Goal: Communication & Community: Answer question/provide support

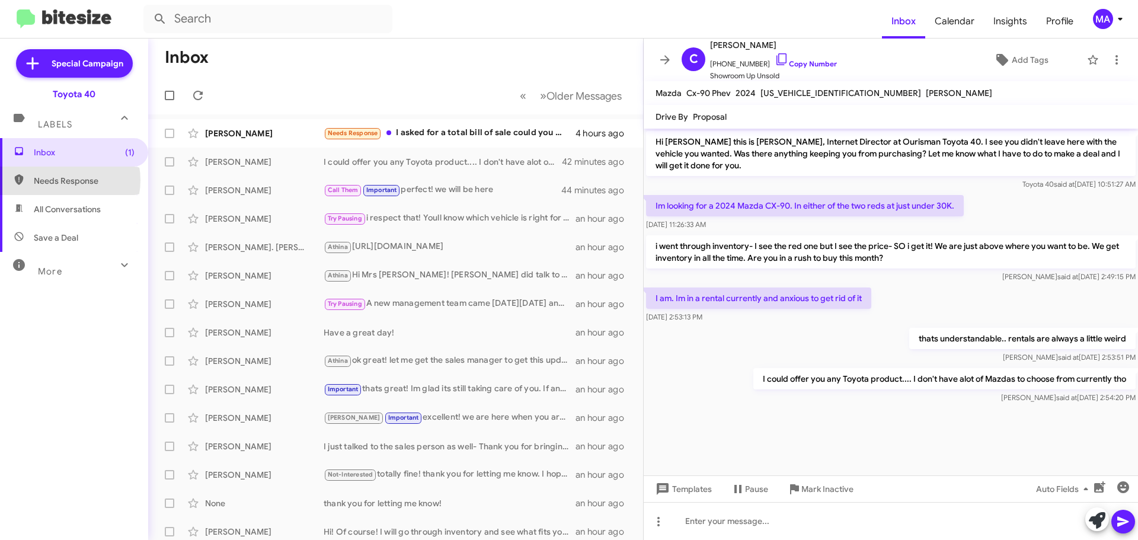
click at [60, 180] on span "Needs Response" at bounding box center [84, 181] width 101 height 12
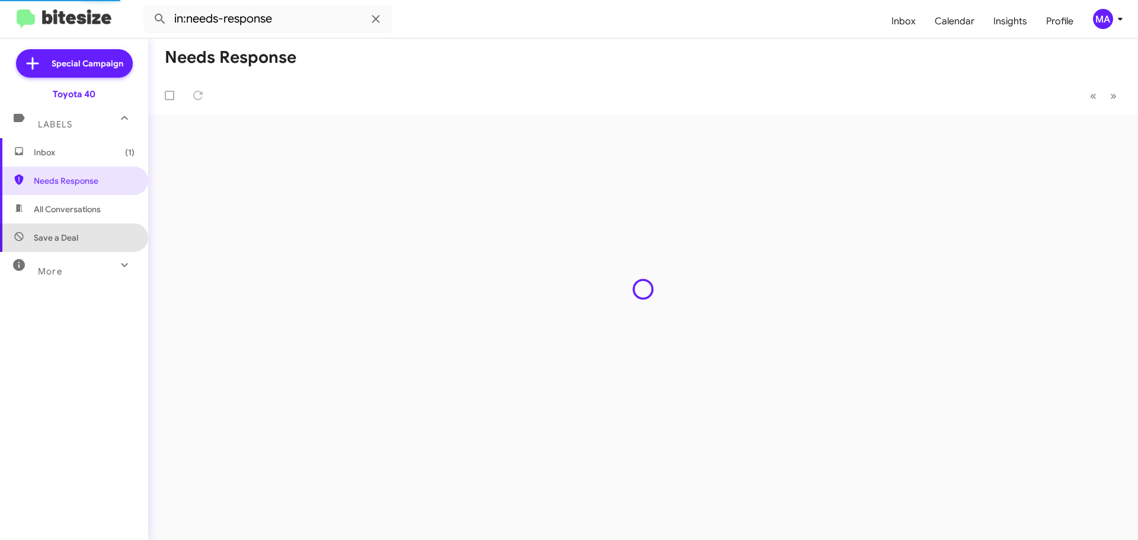
click at [76, 230] on span "Save a Deal" at bounding box center [74, 237] width 148 height 28
type input "in:not-interested"
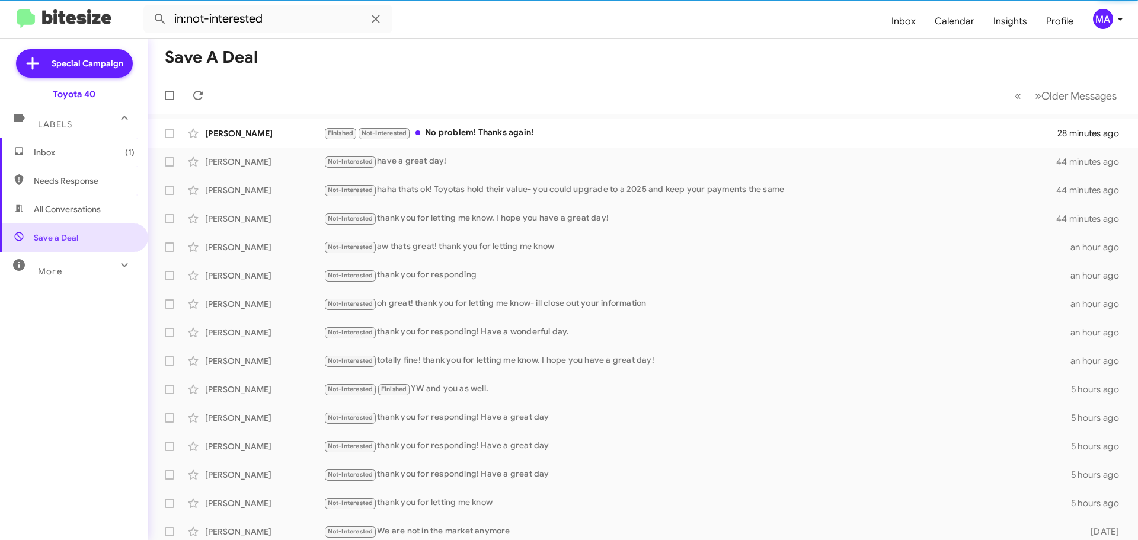
click at [71, 156] on span "Inbox (1)" at bounding box center [84, 152] width 101 height 12
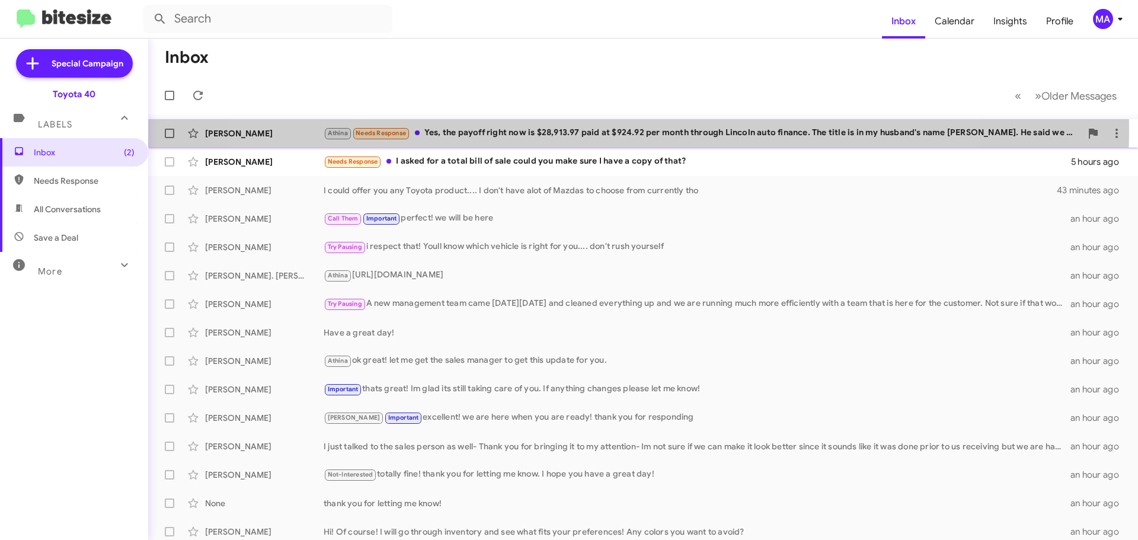
click at [603, 130] on div "Athina Needs Response Yes, the payoff right now is $28,913.97 paid at $924.92 p…" at bounding box center [701, 133] width 757 height 14
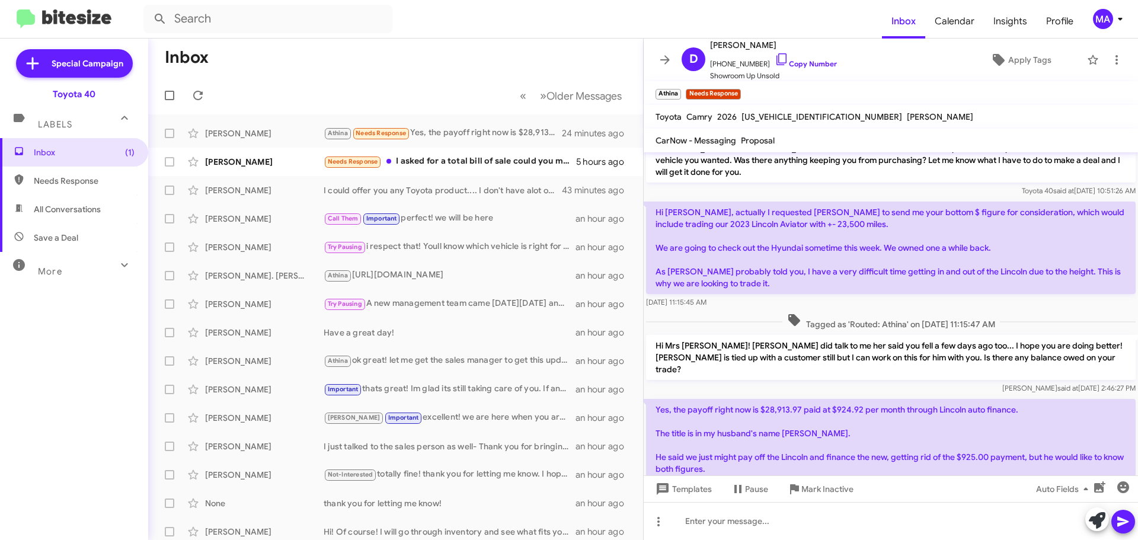
scroll to position [41, 0]
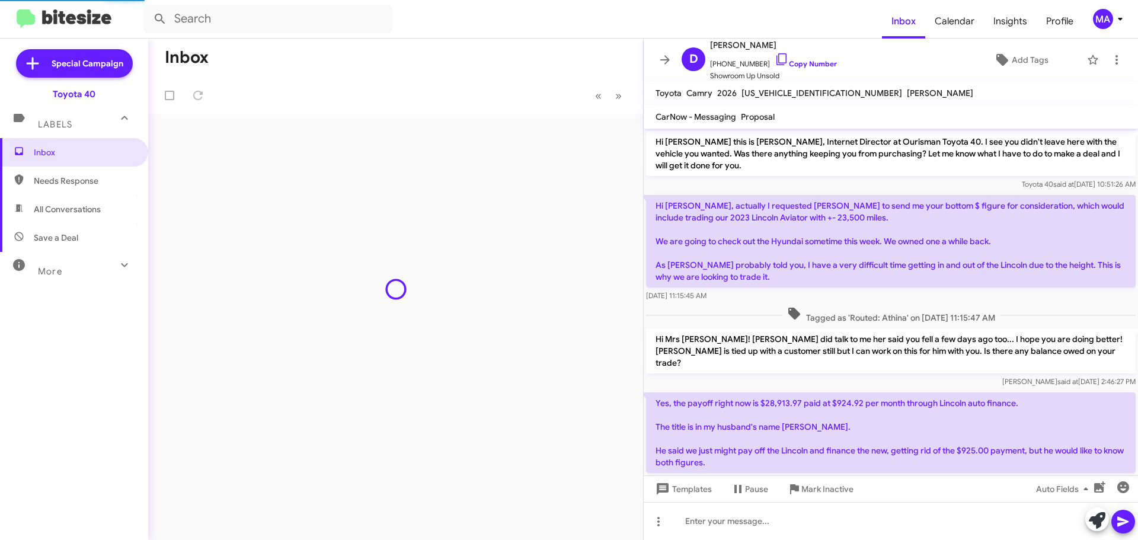
scroll to position [17, 0]
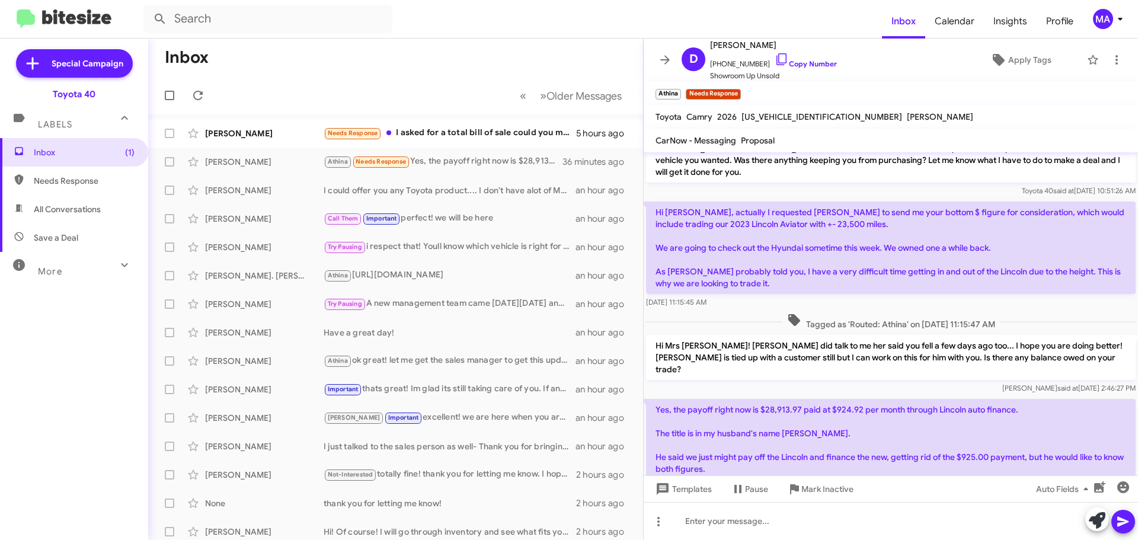
click at [81, 237] on span "Save a Deal" at bounding box center [74, 237] width 148 height 28
type input "in:not-interested"
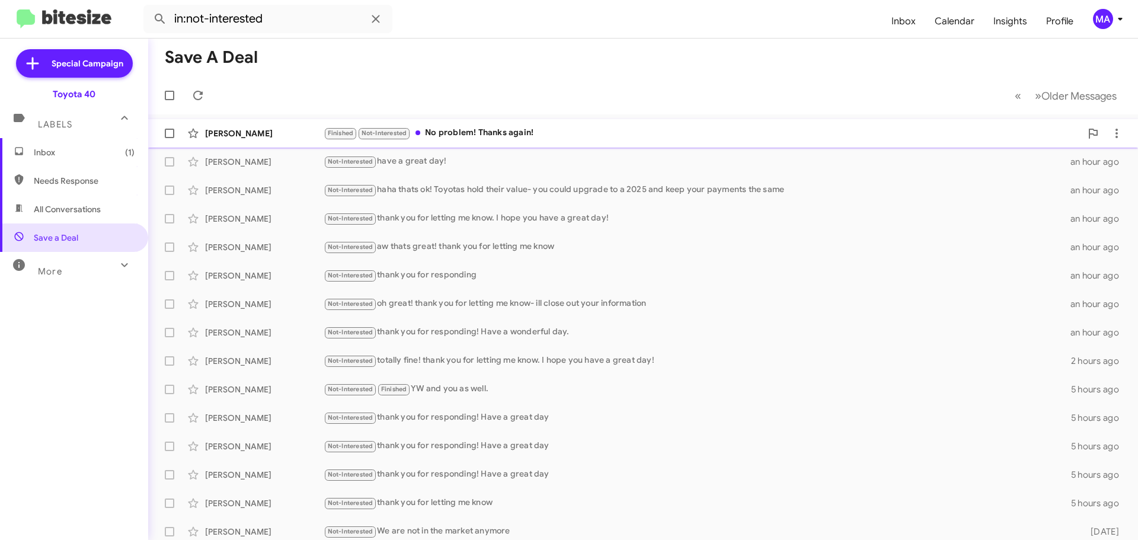
click at [453, 131] on div "Finished Not-Interested No problem! Thanks again!" at bounding box center [701, 133] width 757 height 14
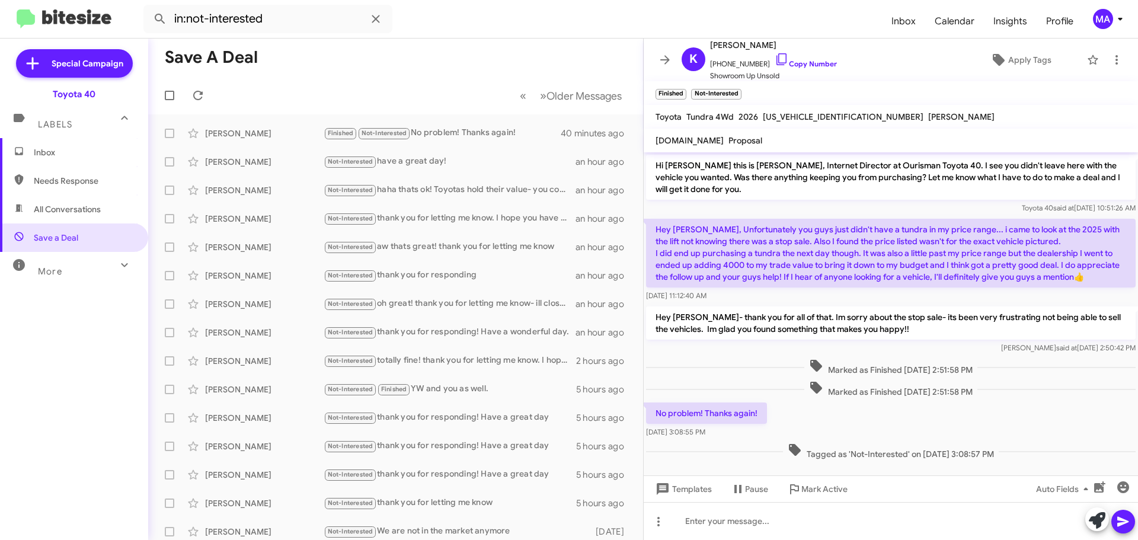
click at [56, 145] on span "Inbox" at bounding box center [74, 152] width 148 height 28
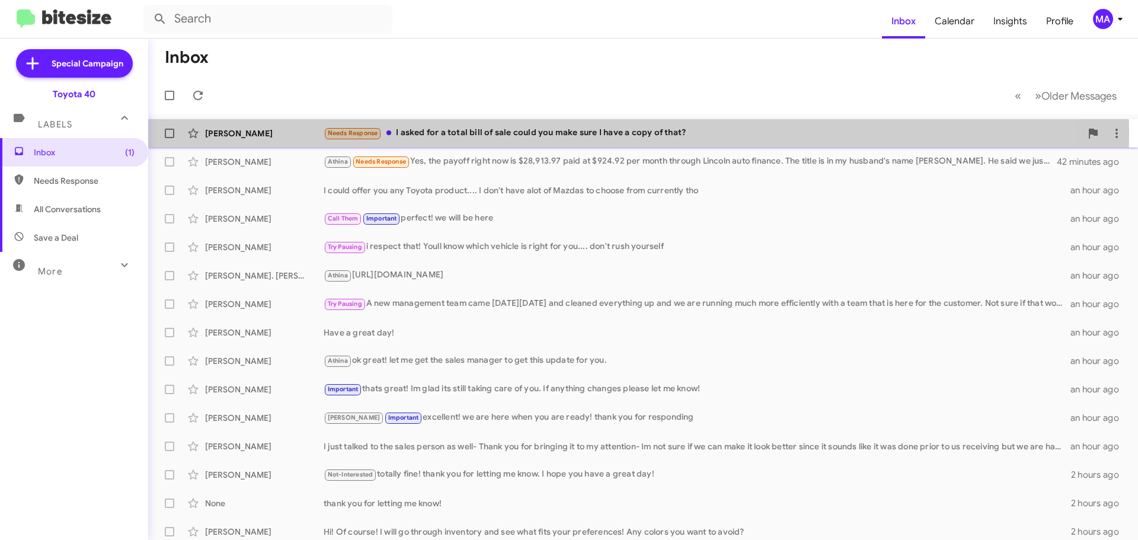
click at [500, 134] on div "Needs Response I asked for a total bill of sale could you make sure I have a co…" at bounding box center [701, 133] width 757 height 14
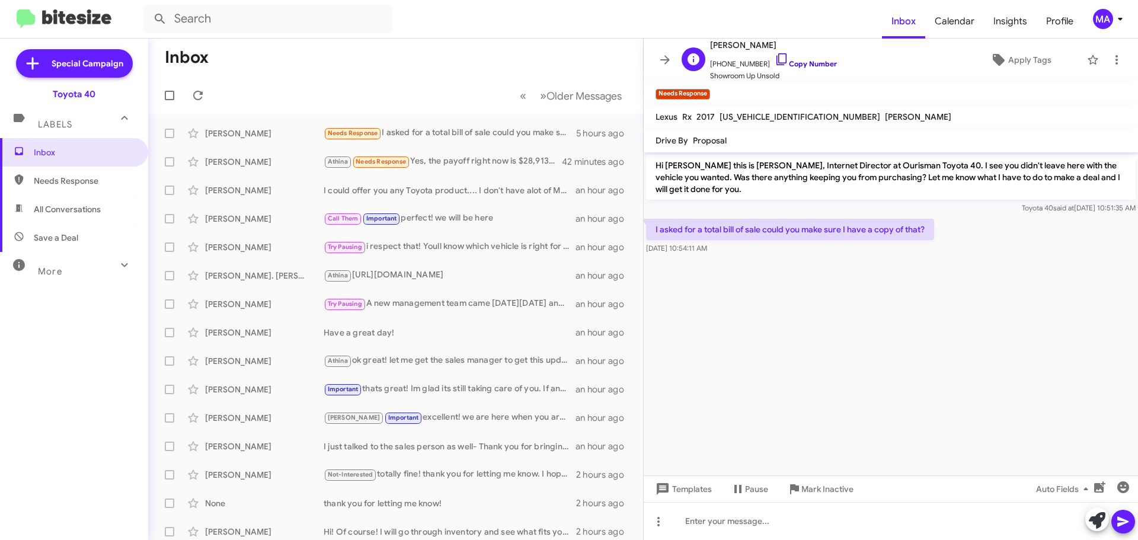
click at [774, 55] on icon at bounding box center [781, 59] width 14 height 14
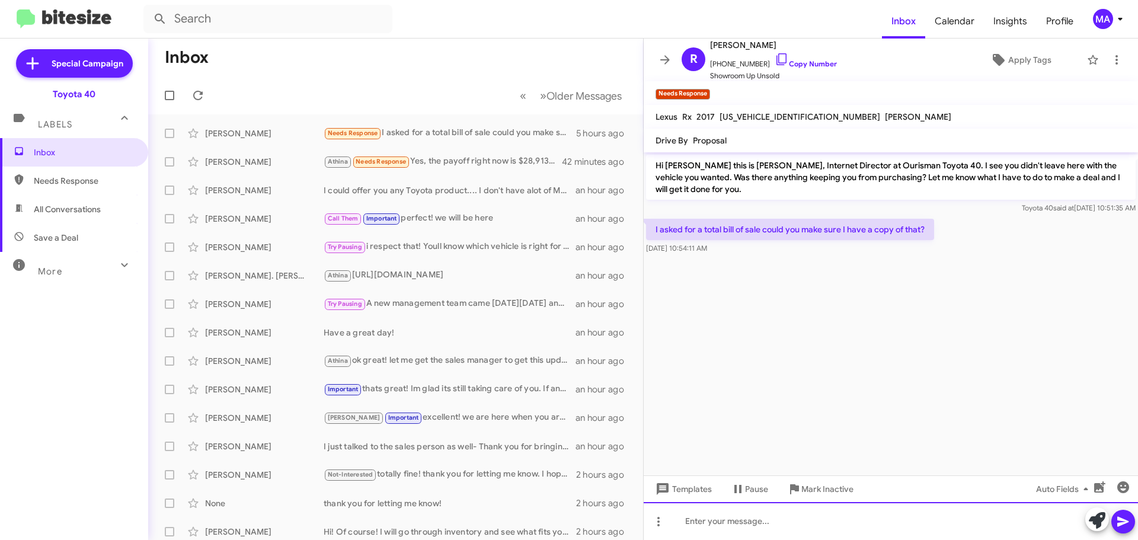
click at [723, 520] on div at bounding box center [890, 521] width 494 height 38
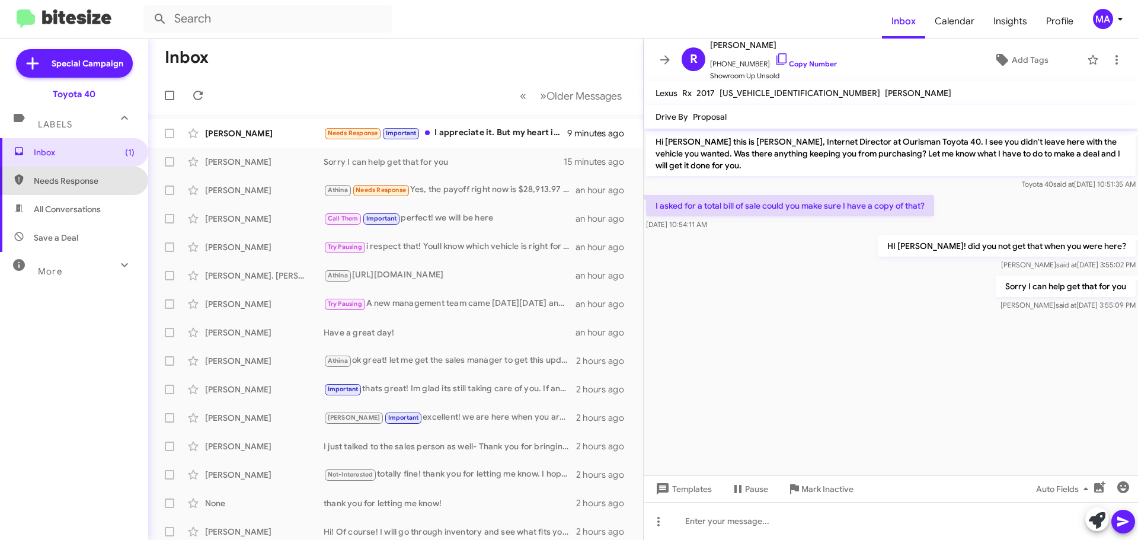
click at [101, 186] on span "Needs Response" at bounding box center [84, 181] width 101 height 12
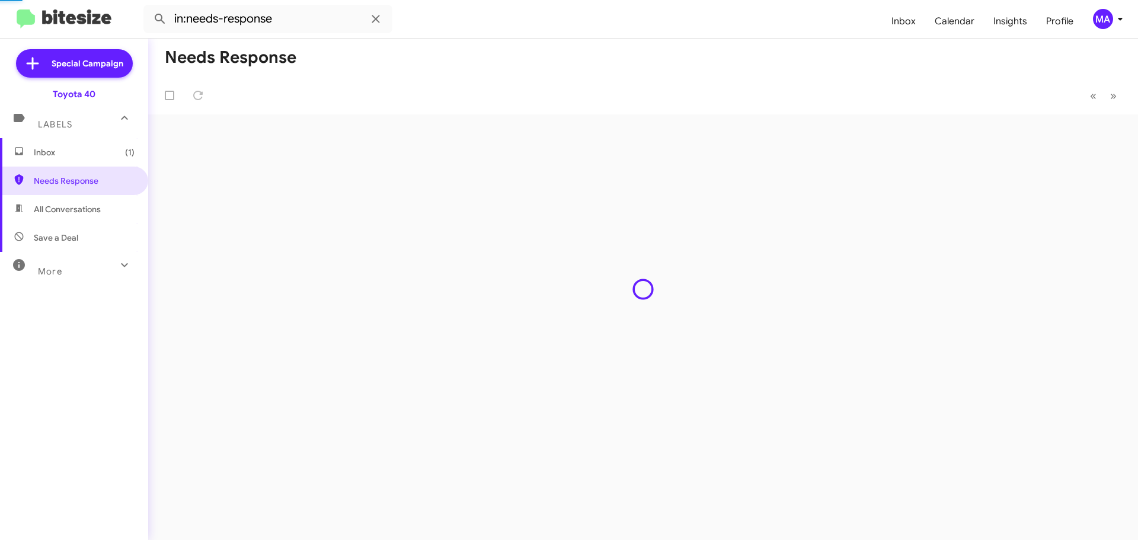
click at [98, 202] on span "All Conversations" at bounding box center [74, 209] width 148 height 28
type input "in:all-conversations"
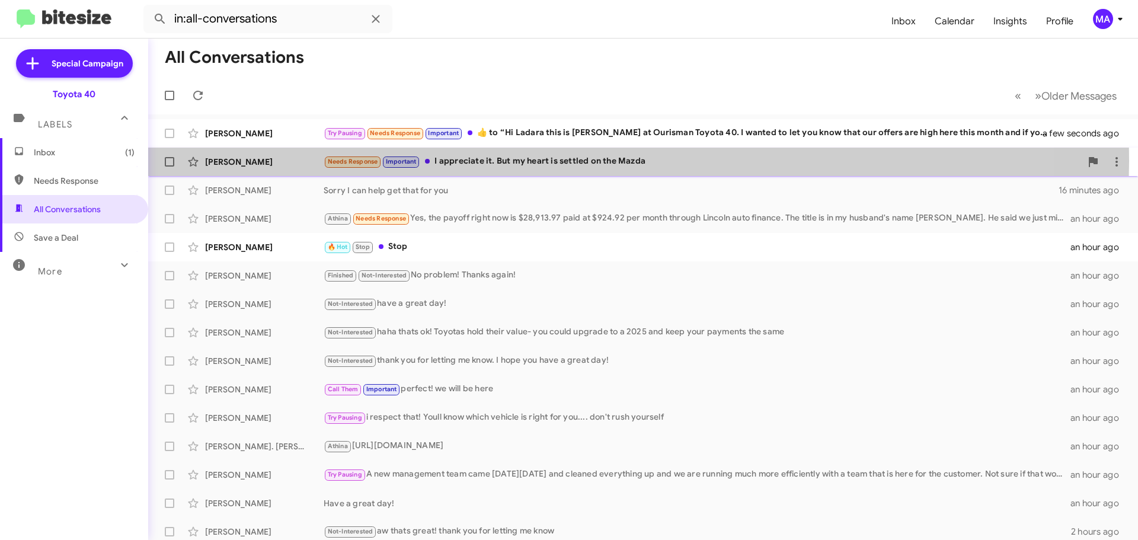
click at [564, 161] on div "Needs Response Important I appreciate it. But my heart is settled on the Mazda" at bounding box center [701, 162] width 757 height 14
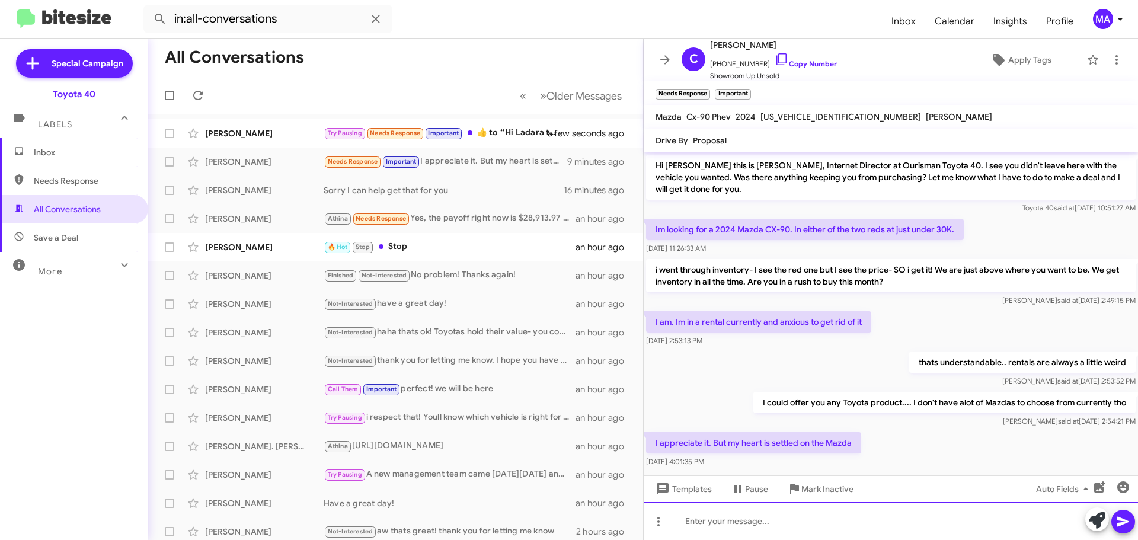
click at [709, 516] on div at bounding box center [890, 521] width 494 height 38
click at [845, 515] on div "i understand and respect that!" at bounding box center [890, 521] width 494 height 38
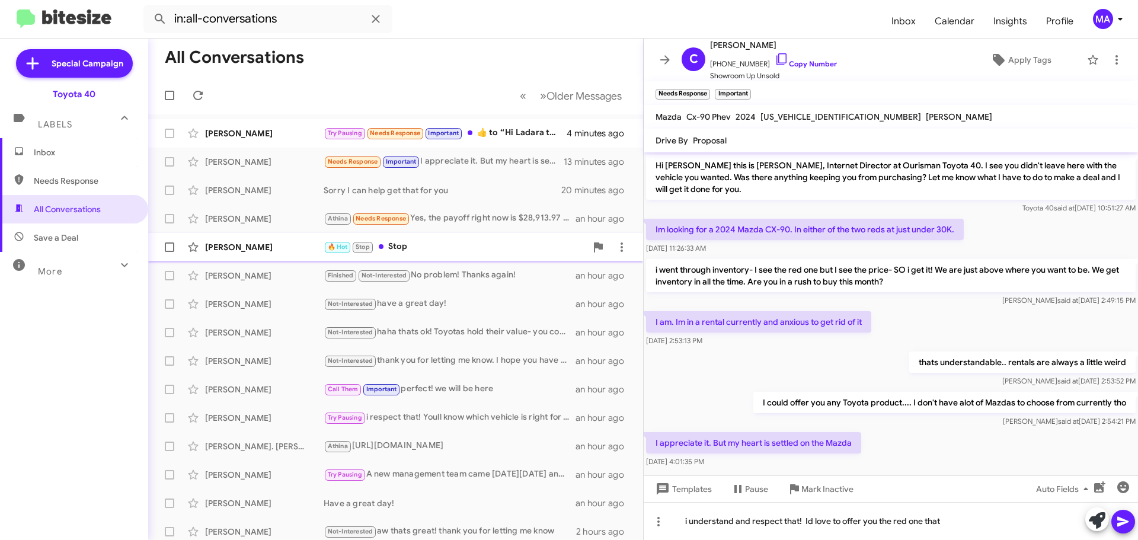
drag, startPoint x: 275, startPoint y: 243, endPoint x: 291, endPoint y: 243, distance: 16.6
click at [275, 243] on div "[PERSON_NAME]" at bounding box center [264, 247] width 118 height 12
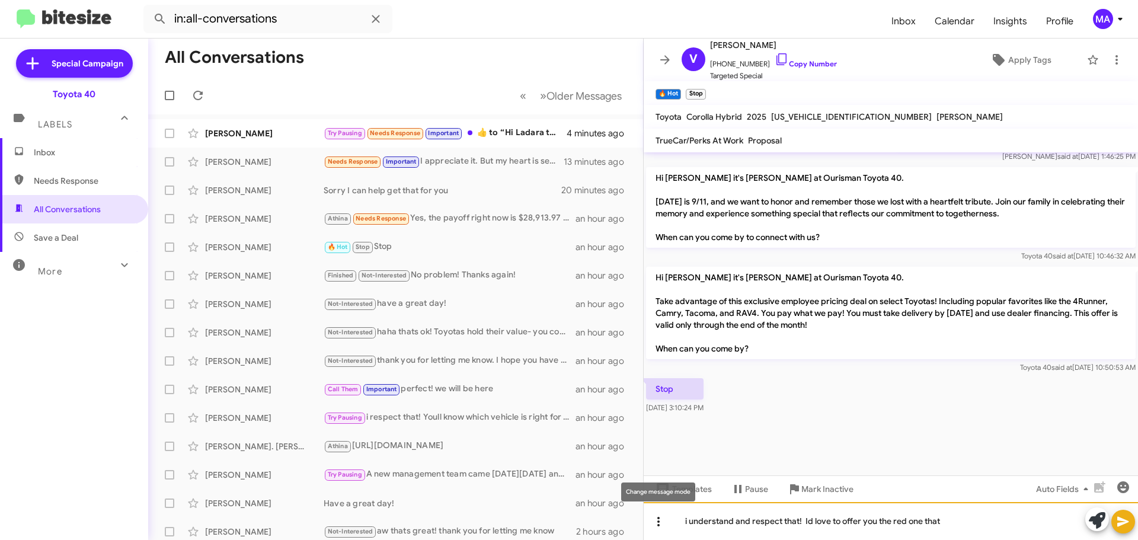
drag, startPoint x: 951, startPoint y: 526, endPoint x: 648, endPoint y: 525, distance: 303.3
click at [648, 526] on div "i understand and respect that! Id love to offer you the red one that" at bounding box center [890, 521] width 494 height 38
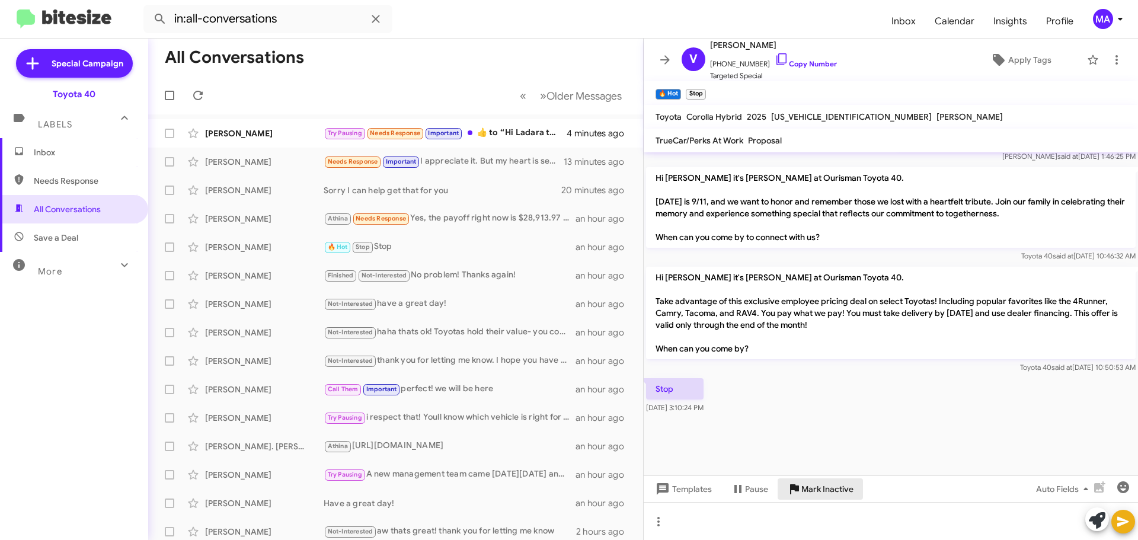
click at [831, 489] on span "Mark Inactive" at bounding box center [827, 488] width 52 height 21
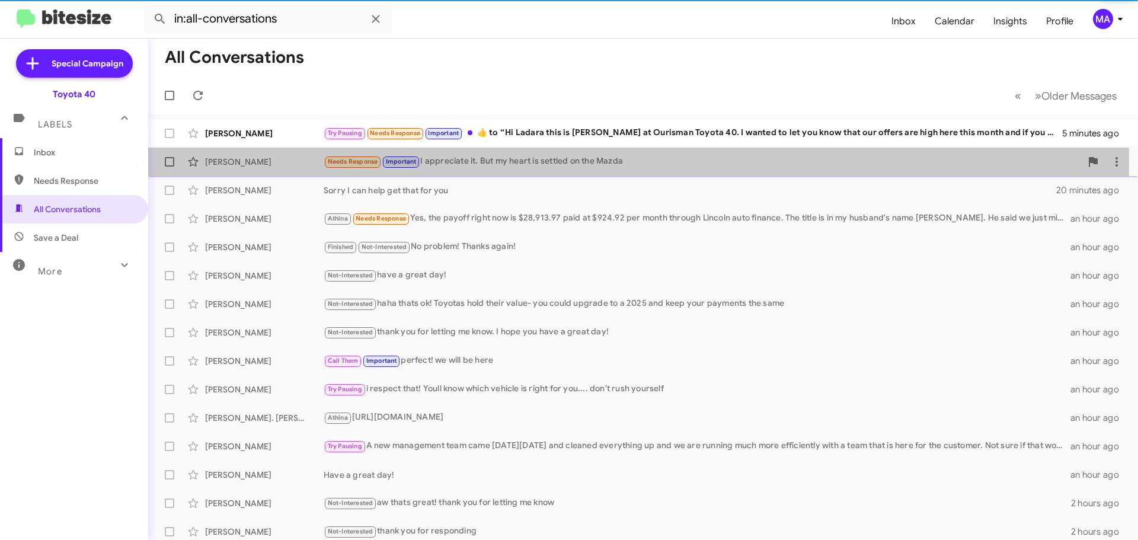
click at [501, 161] on div "Needs Response Important I appreciate it. But my heart is settled on the Mazda" at bounding box center [701, 162] width 757 height 14
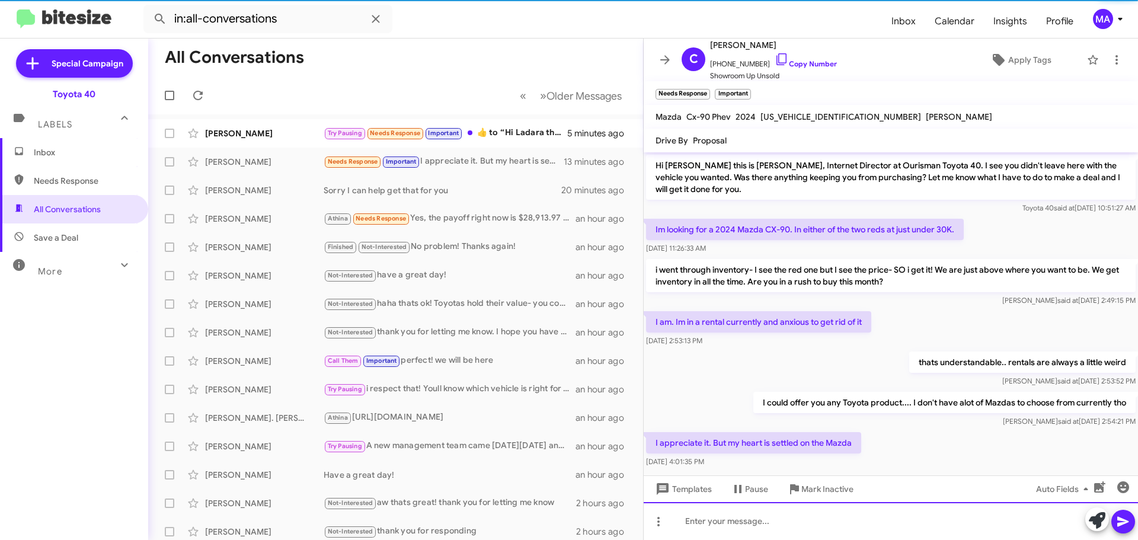
click at [777, 536] on div at bounding box center [890, 521] width 494 height 38
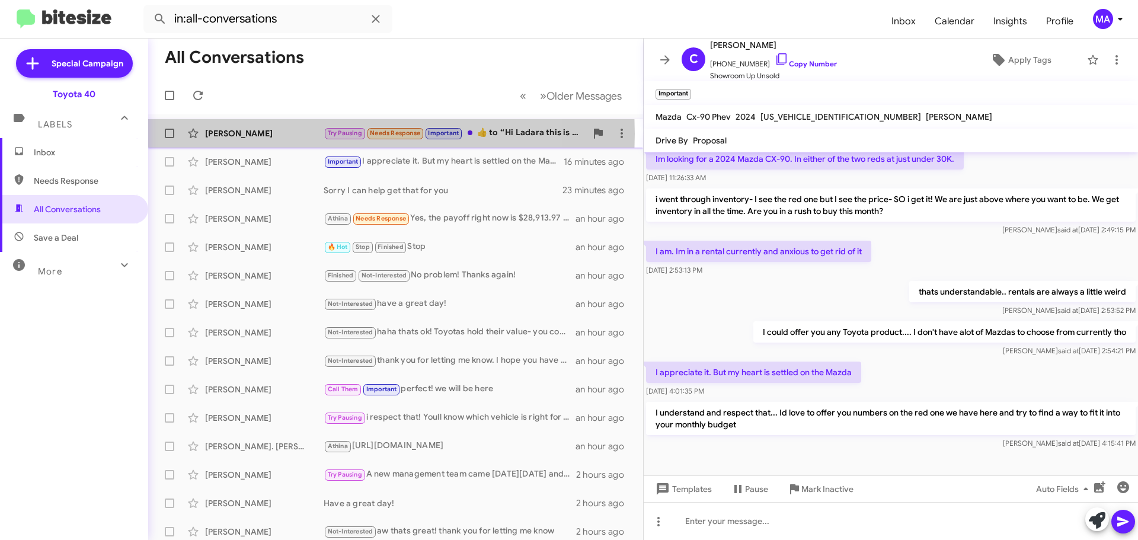
click at [297, 134] on div "[PERSON_NAME]" at bounding box center [264, 133] width 118 height 12
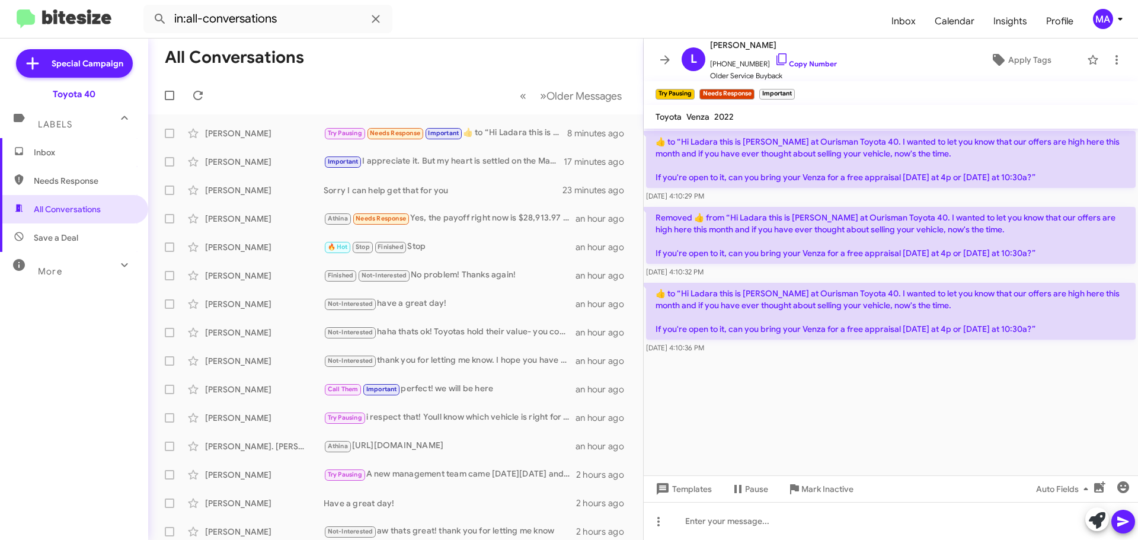
scroll to position [3550, 0]
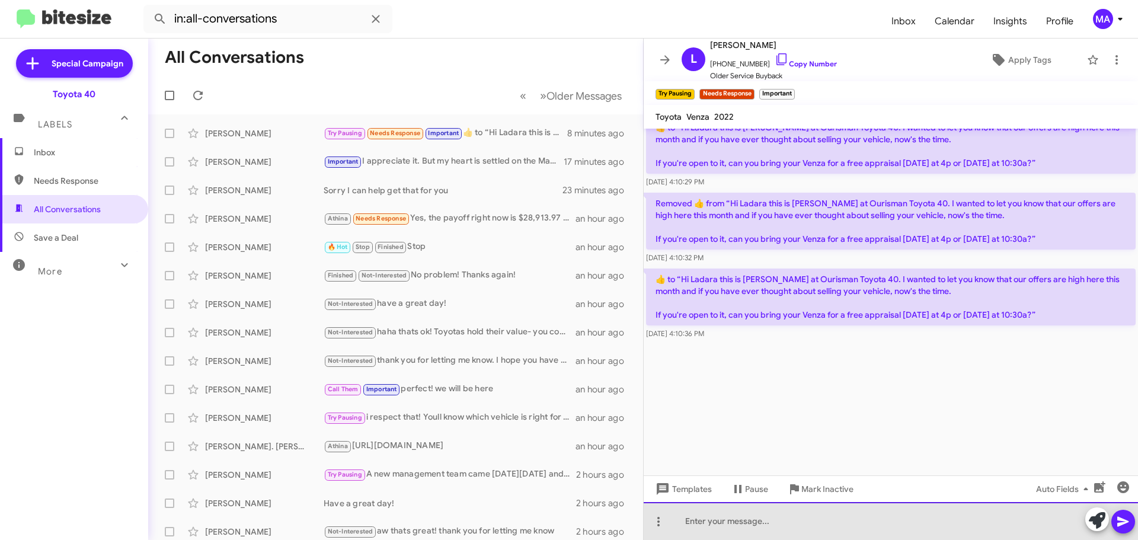
click at [786, 526] on div at bounding box center [890, 521] width 494 height 38
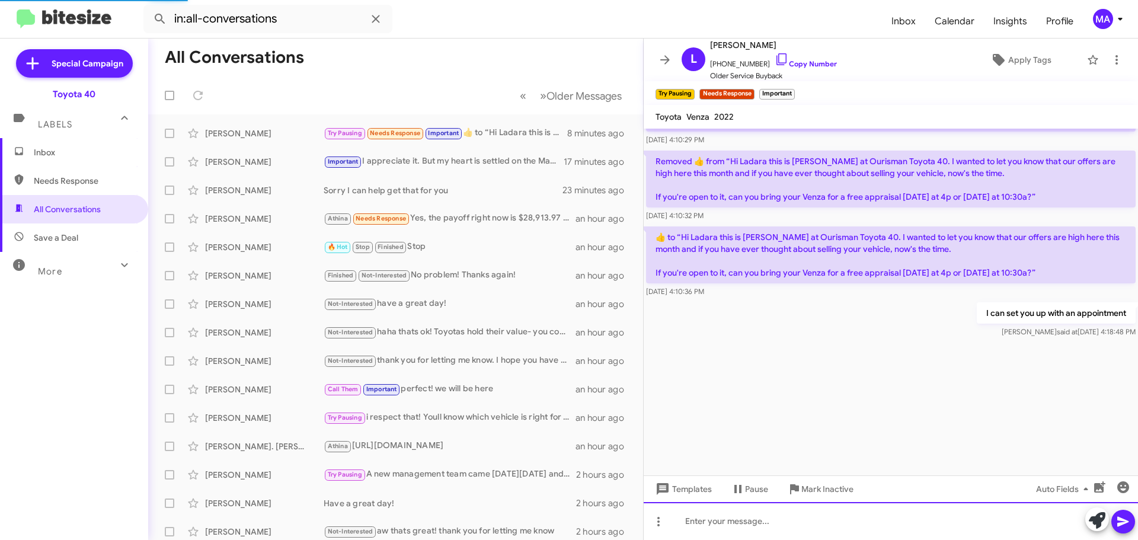
scroll to position [3593, 0]
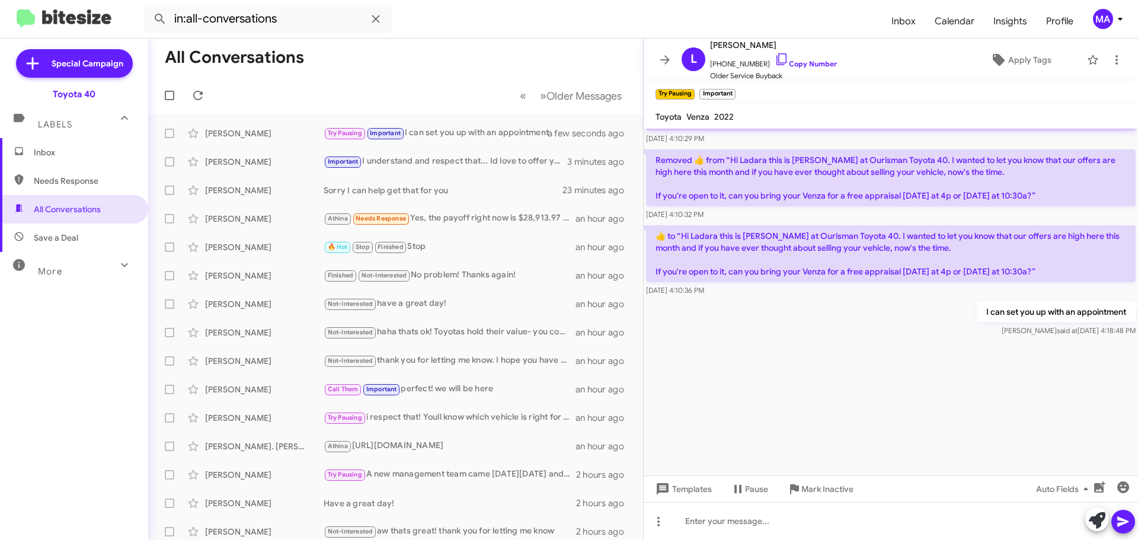
click at [66, 155] on span "Inbox" at bounding box center [84, 152] width 101 height 12
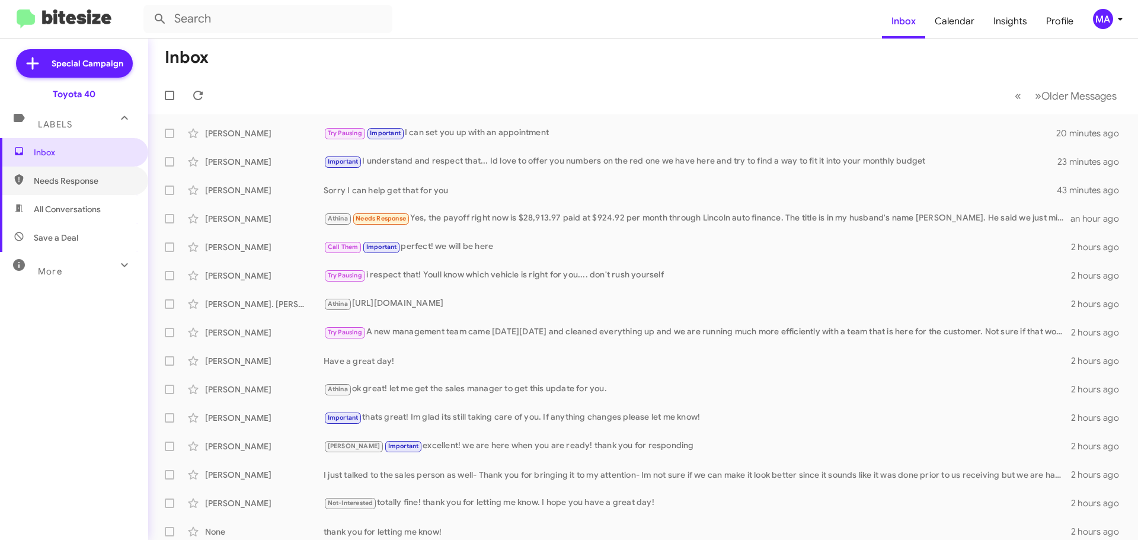
drag, startPoint x: 105, startPoint y: 176, endPoint x: 105, endPoint y: 198, distance: 22.5
click at [105, 177] on span "Needs Response" at bounding box center [84, 181] width 101 height 12
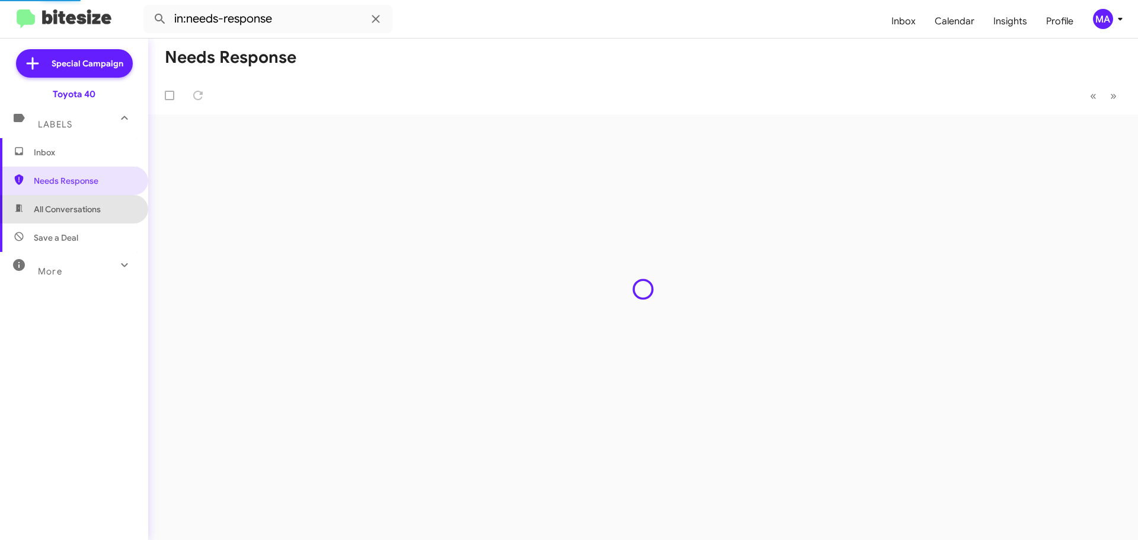
drag, startPoint x: 105, startPoint y: 204, endPoint x: 101, endPoint y: 220, distance: 17.3
click at [105, 206] on span "All Conversations" at bounding box center [74, 209] width 148 height 28
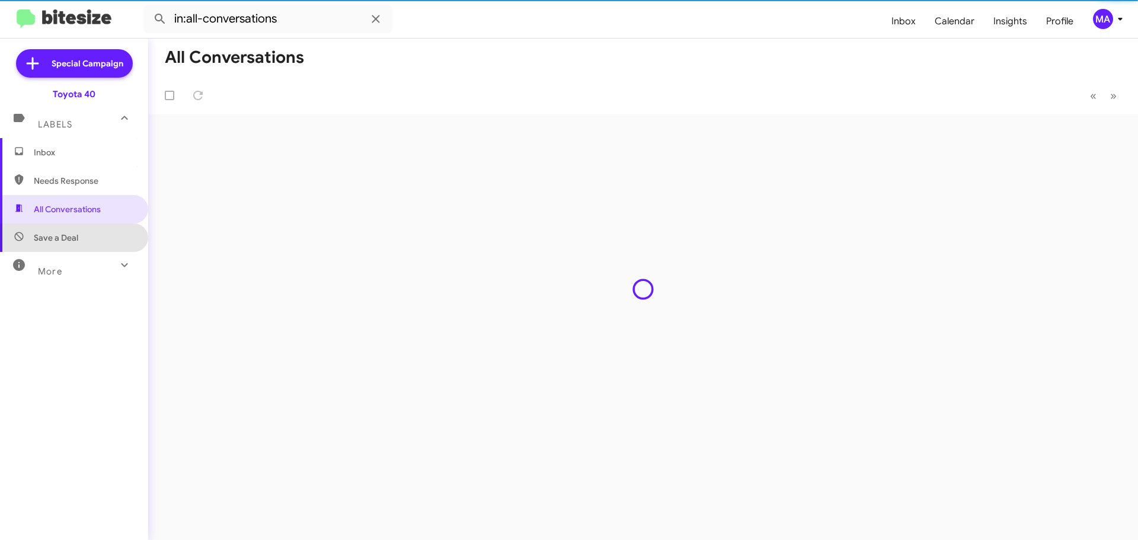
click at [98, 226] on span "Save a Deal" at bounding box center [74, 237] width 148 height 28
type input "in:not-interested"
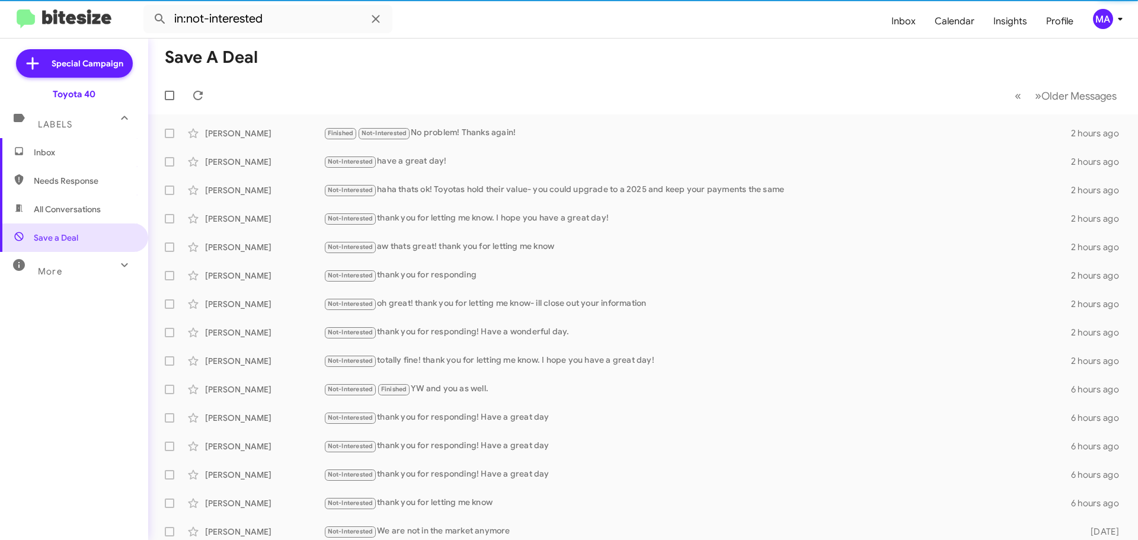
click at [74, 152] on span "Inbox" at bounding box center [84, 152] width 101 height 12
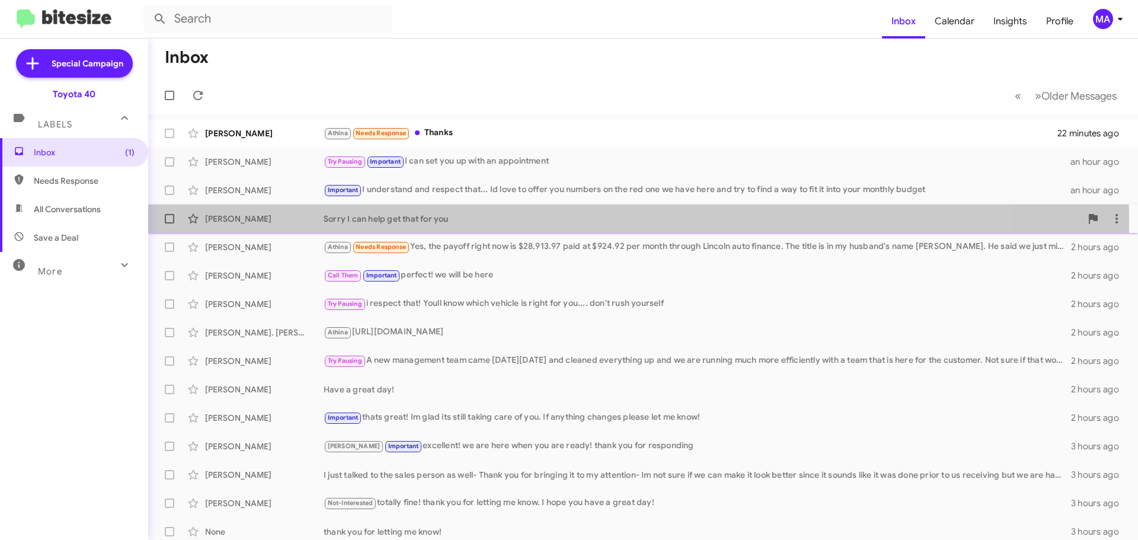
click at [242, 220] on div "[PERSON_NAME]" at bounding box center [264, 219] width 118 height 12
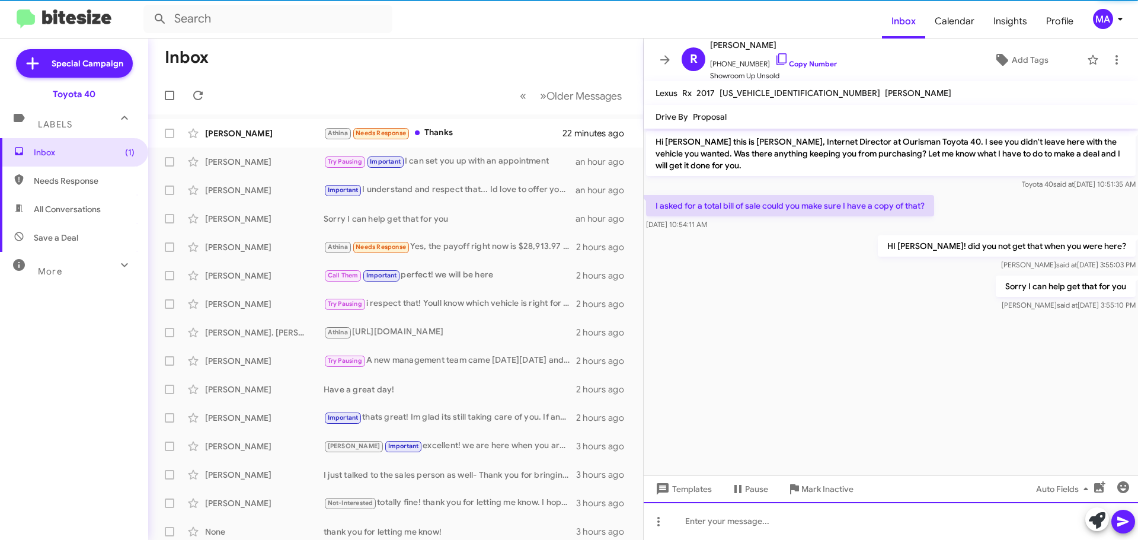
click at [742, 521] on div at bounding box center [890, 521] width 494 height 38
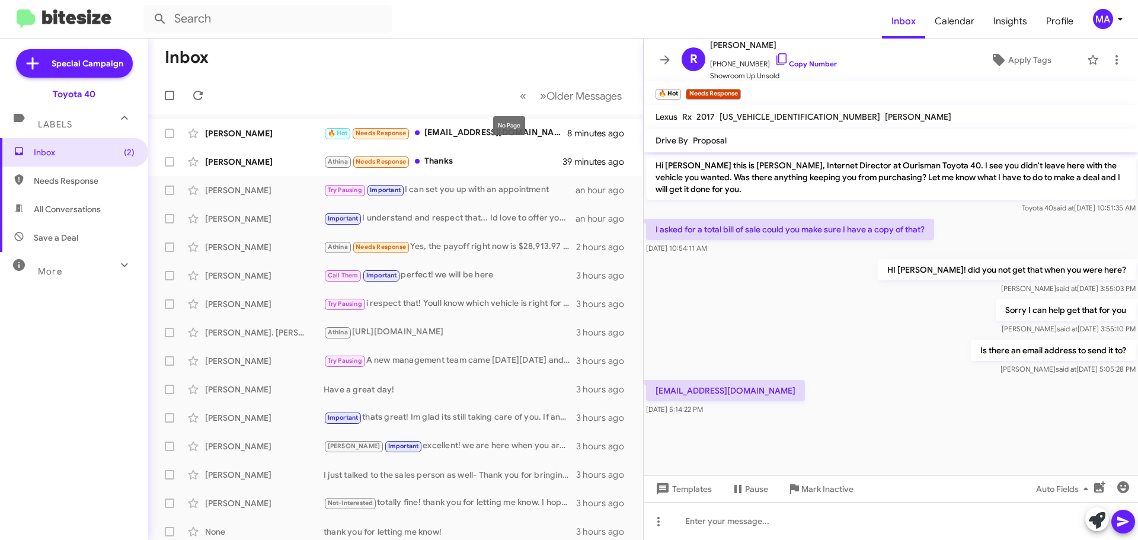
click at [492, 133] on mat-tooltip-component "No Page" at bounding box center [509, 126] width 49 height 36
click at [481, 132] on div "🔥 Hot Needs Response Rshetterly@aol.com" at bounding box center [454, 133] width 262 height 14
drag, startPoint x: 732, startPoint y: 387, endPoint x: 655, endPoint y: 394, distance: 77.3
click at [655, 394] on p "Rshetterly@aol.com" at bounding box center [725, 390] width 159 height 21
copy p "Rshetterly@aol.com"
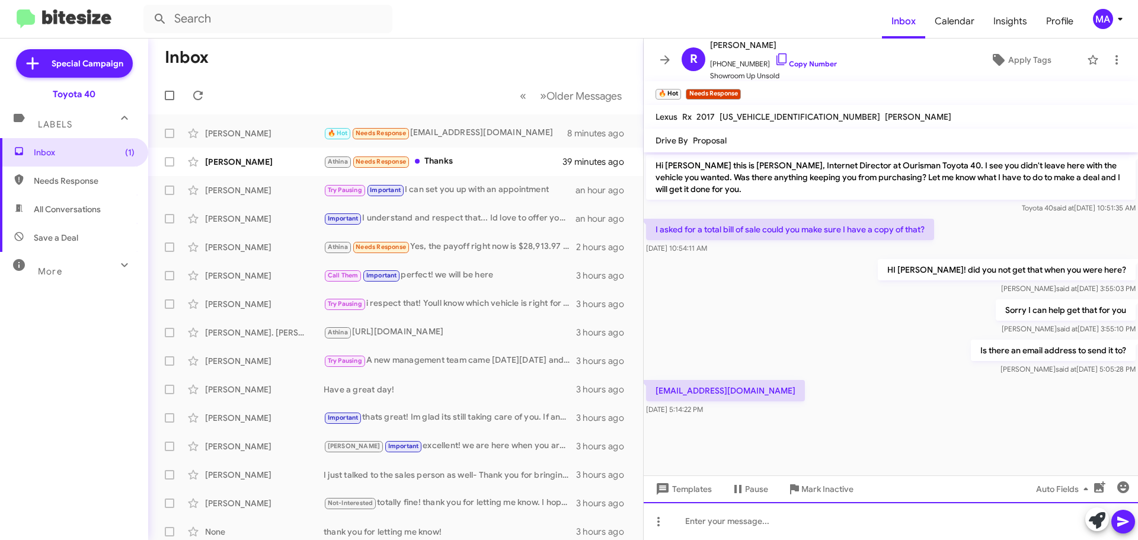
click at [735, 523] on div at bounding box center [890, 521] width 494 height 38
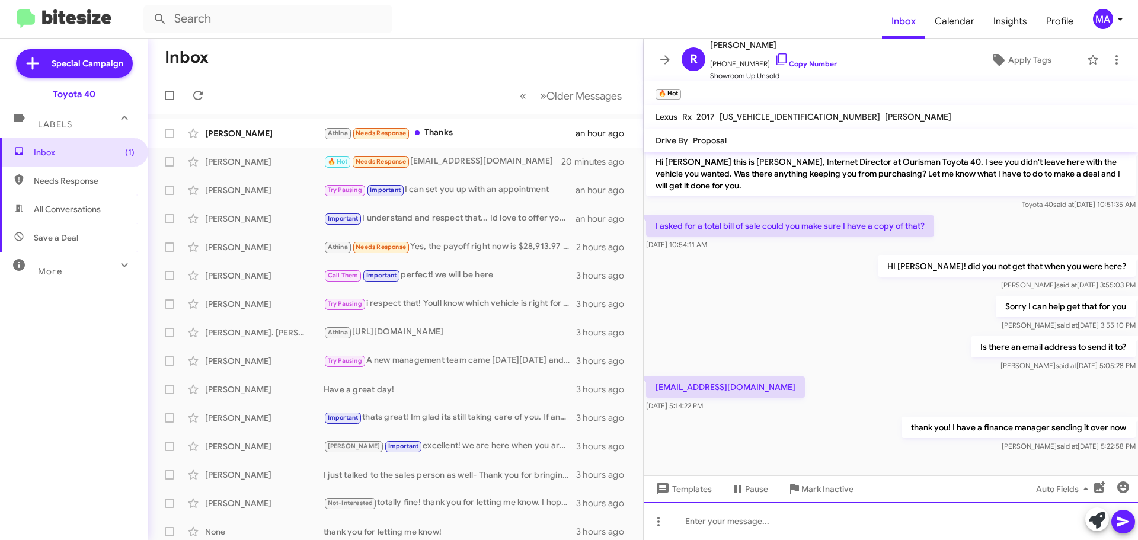
click at [703, 514] on div at bounding box center [890, 521] width 494 height 38
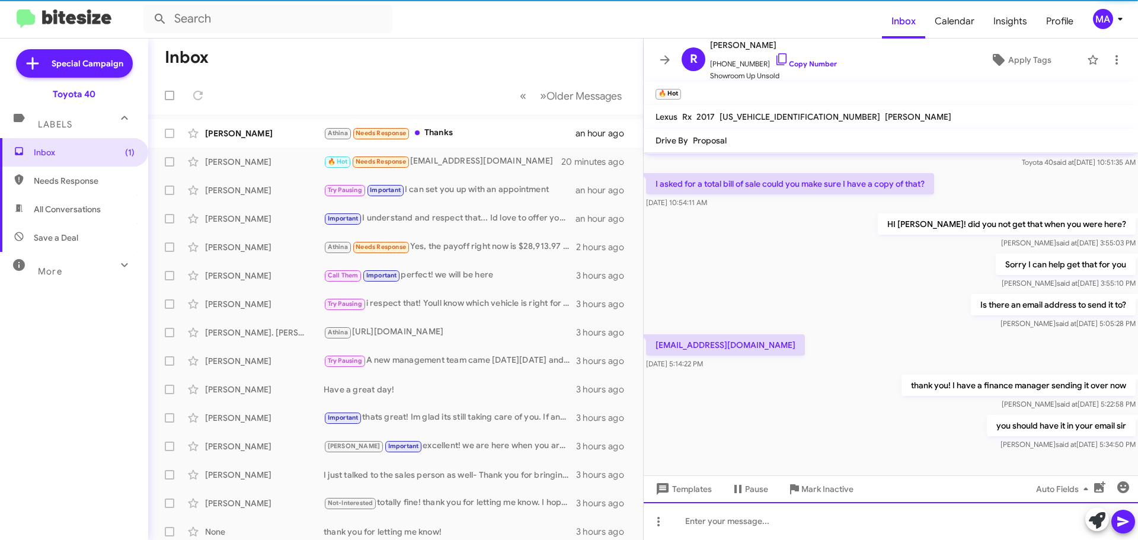
scroll to position [47, 0]
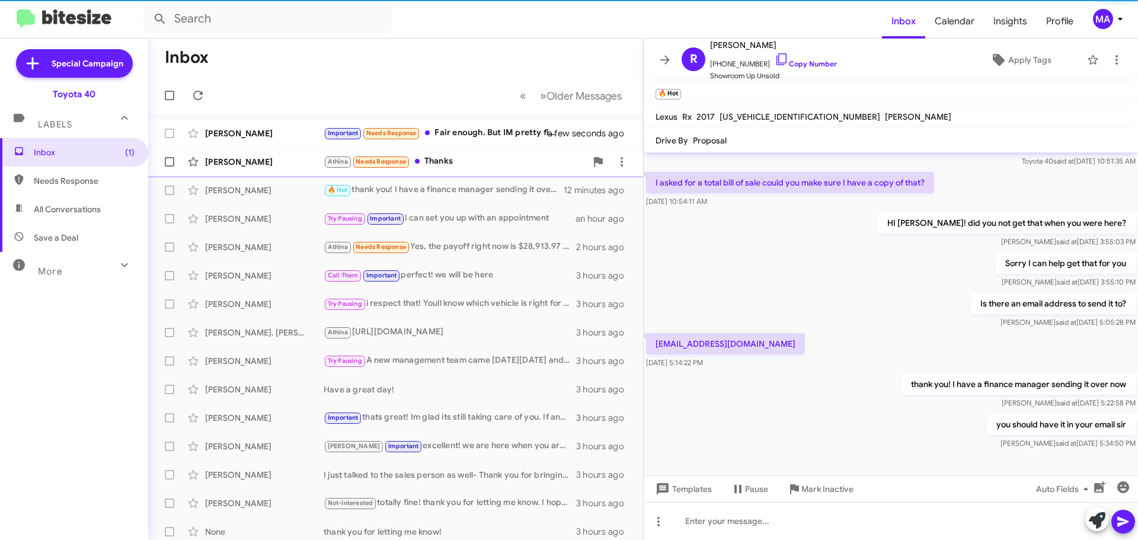
click at [286, 159] on div "[PERSON_NAME]" at bounding box center [264, 162] width 118 height 12
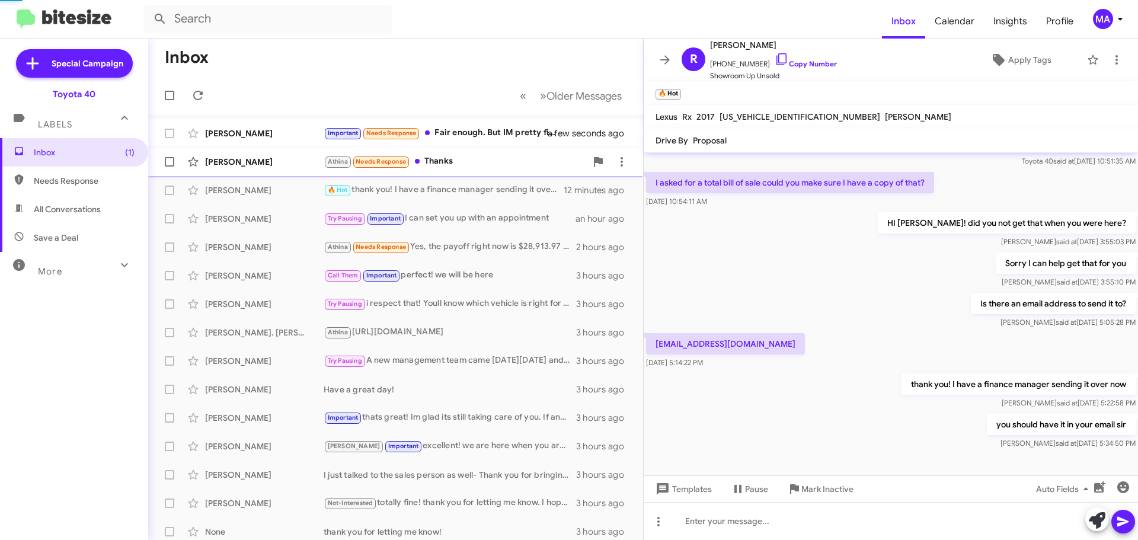
scroll to position [44, 0]
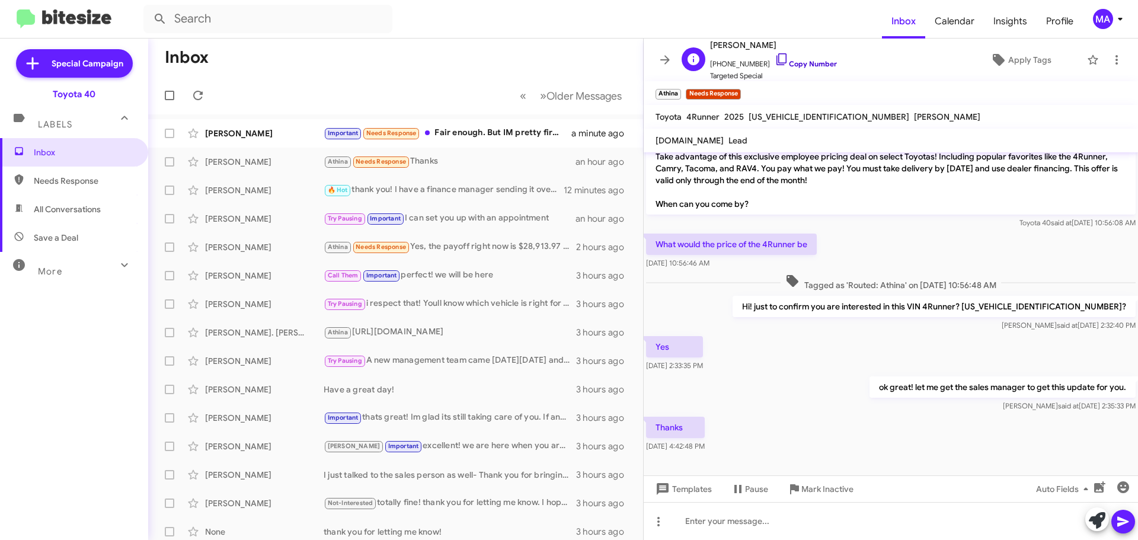
click at [774, 58] on icon at bounding box center [781, 59] width 14 height 14
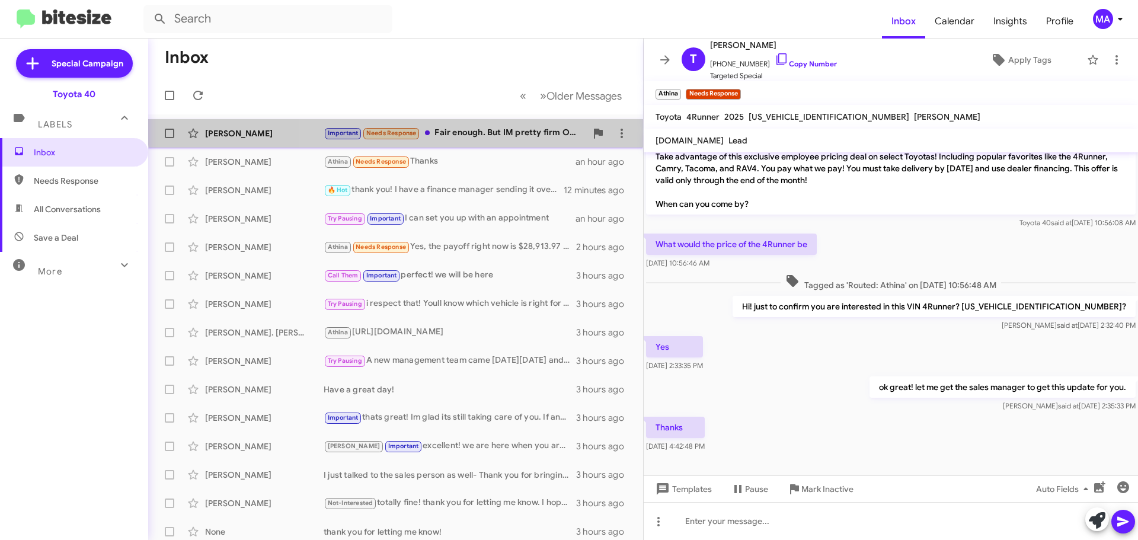
click at [465, 126] on div "Important Needs Response Fair enough. But IM pretty firm On no car payment" at bounding box center [454, 133] width 262 height 14
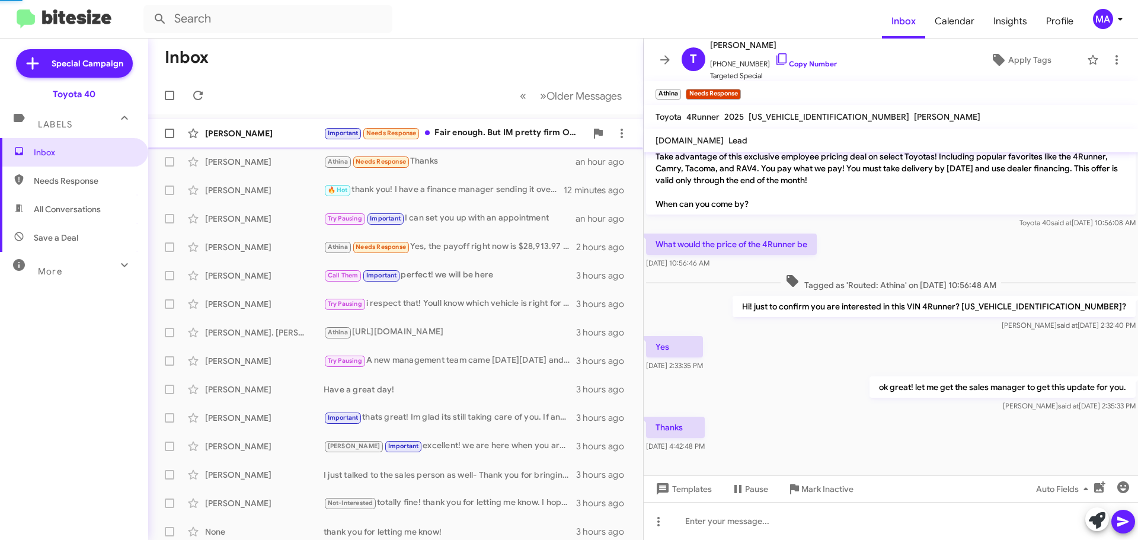
scroll to position [126, 0]
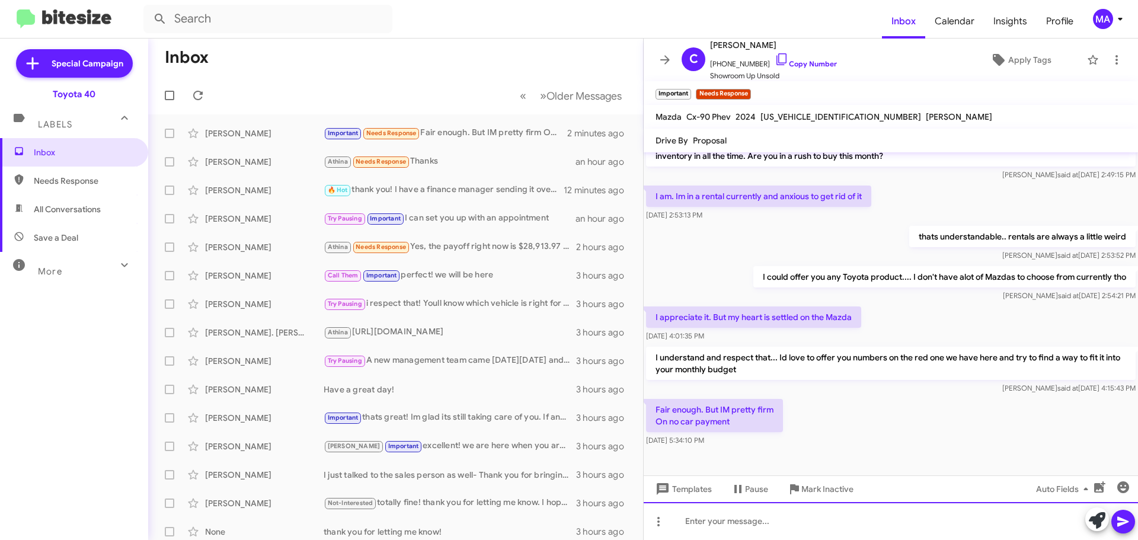
click at [783, 524] on div at bounding box center [890, 521] width 494 height 38
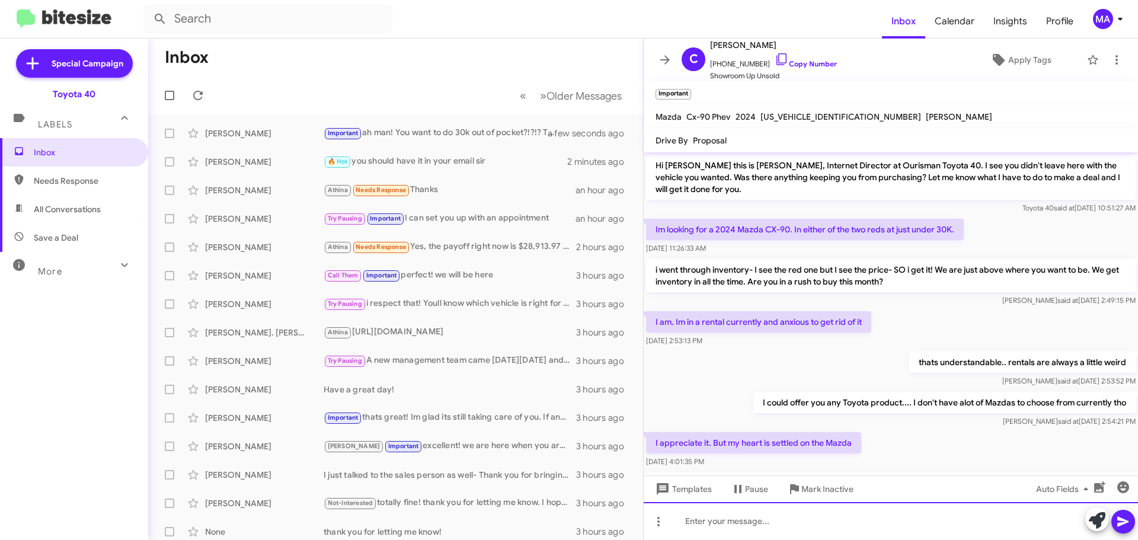
scroll to position [212, 0]
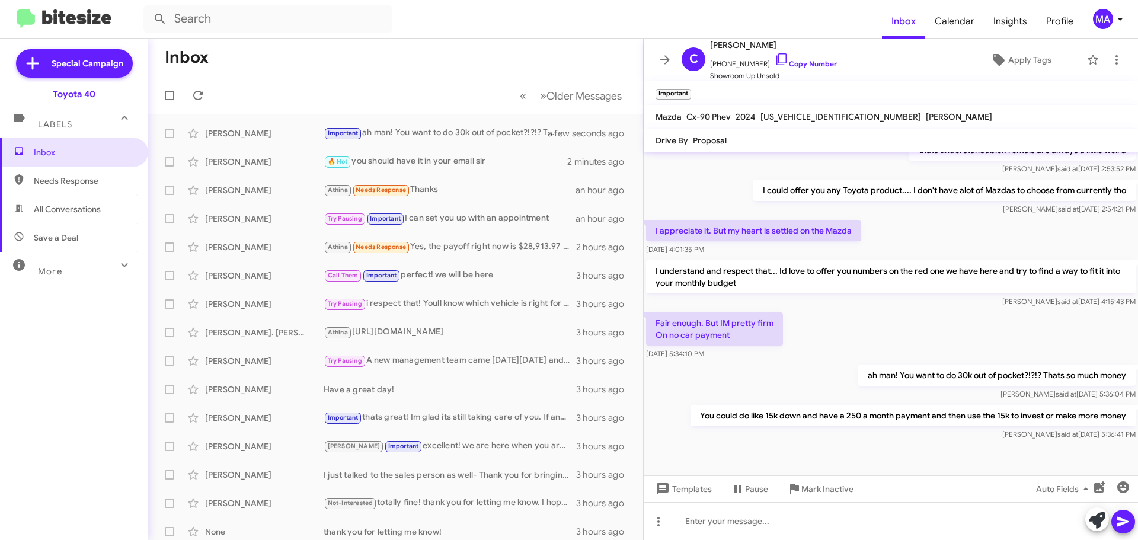
click at [66, 202] on span "All Conversations" at bounding box center [74, 209] width 148 height 28
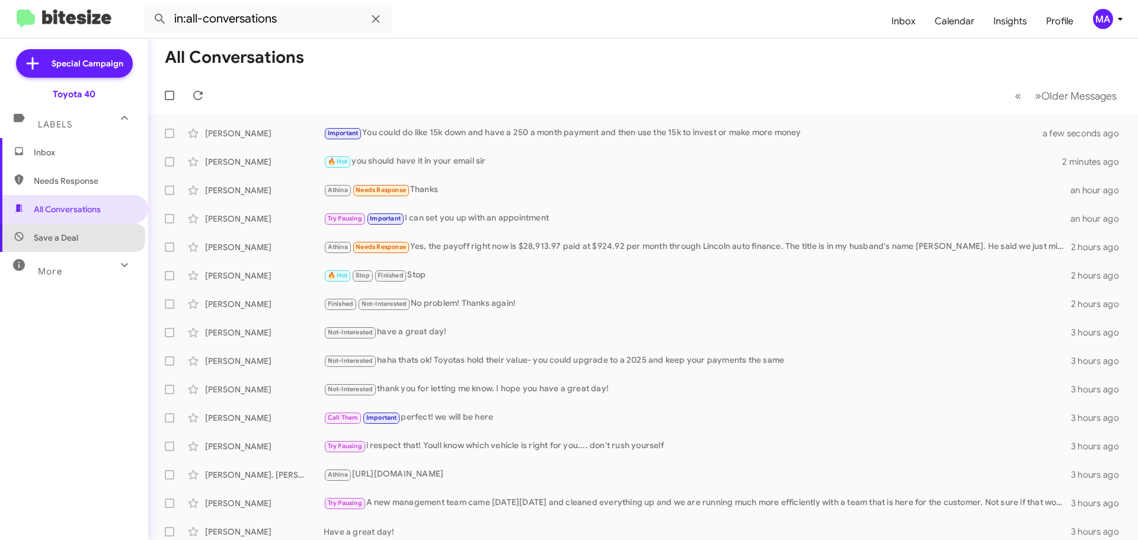
click at [72, 236] on span "Save a Deal" at bounding box center [56, 238] width 44 height 12
type input "in:not-interested"
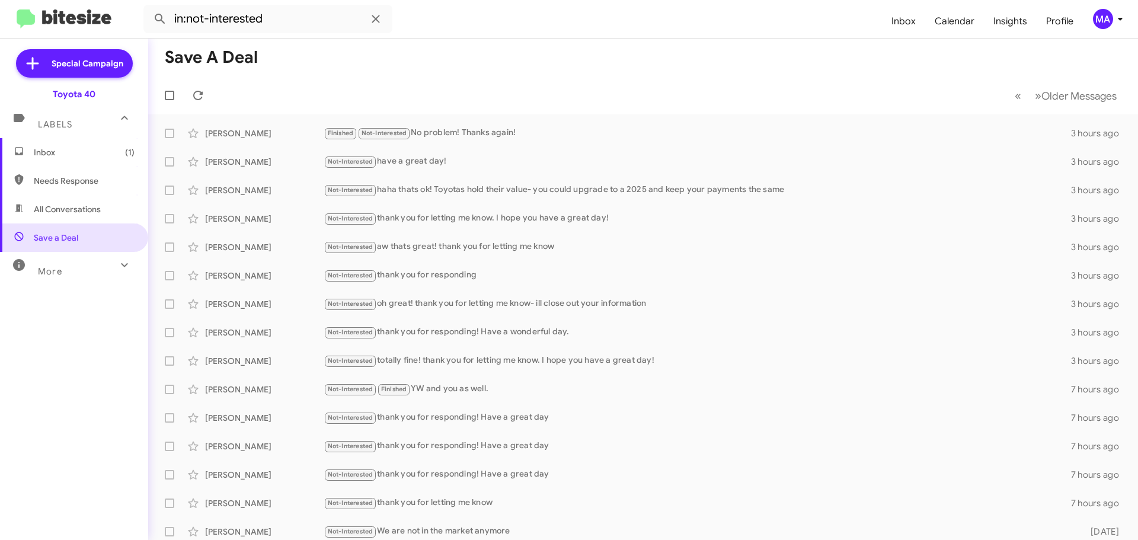
click at [77, 148] on span "Inbox (1)" at bounding box center [84, 152] width 101 height 12
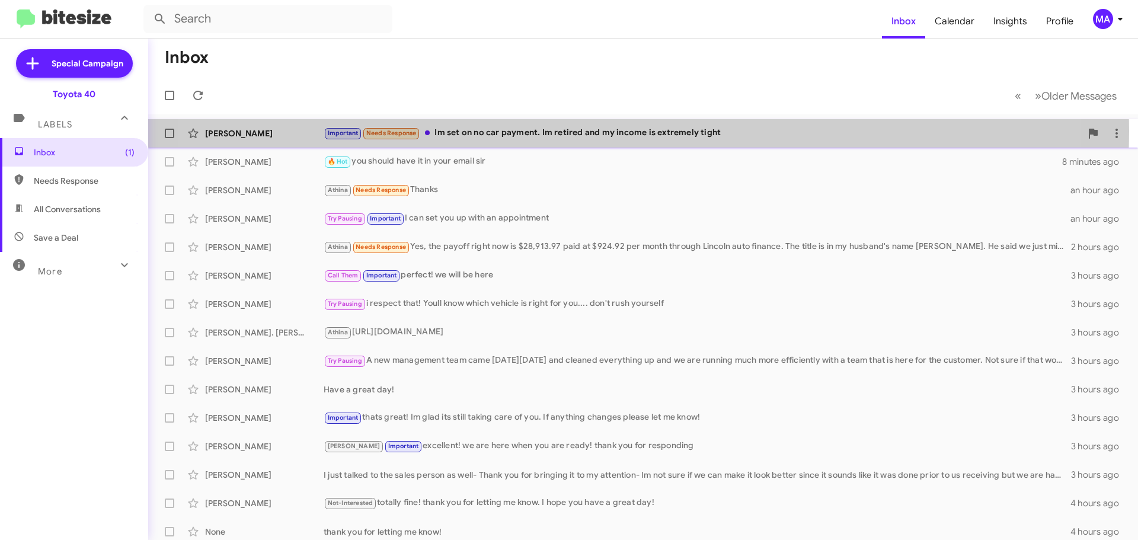
click at [578, 131] on div "Important Needs Response Im set on no car payment. Im retired and my income is …" at bounding box center [701, 133] width 757 height 14
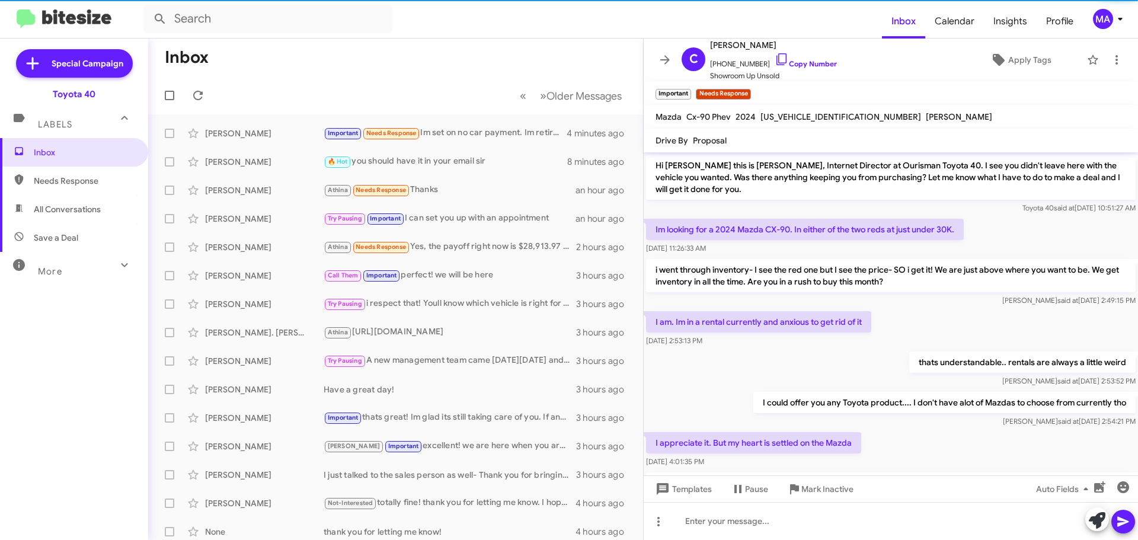
scroll to position [255, 0]
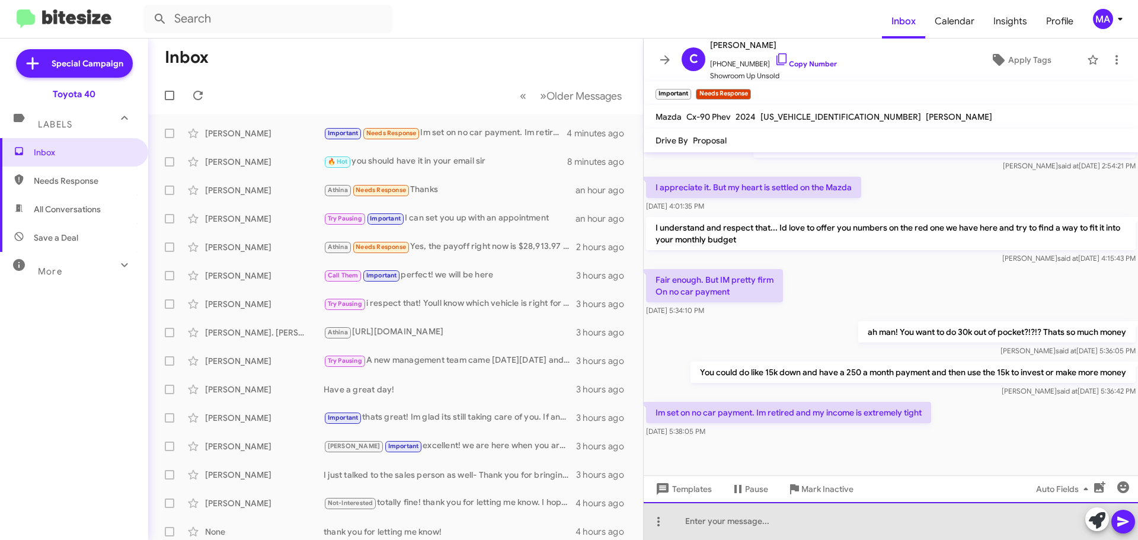
click at [789, 527] on div at bounding box center [890, 521] width 494 height 38
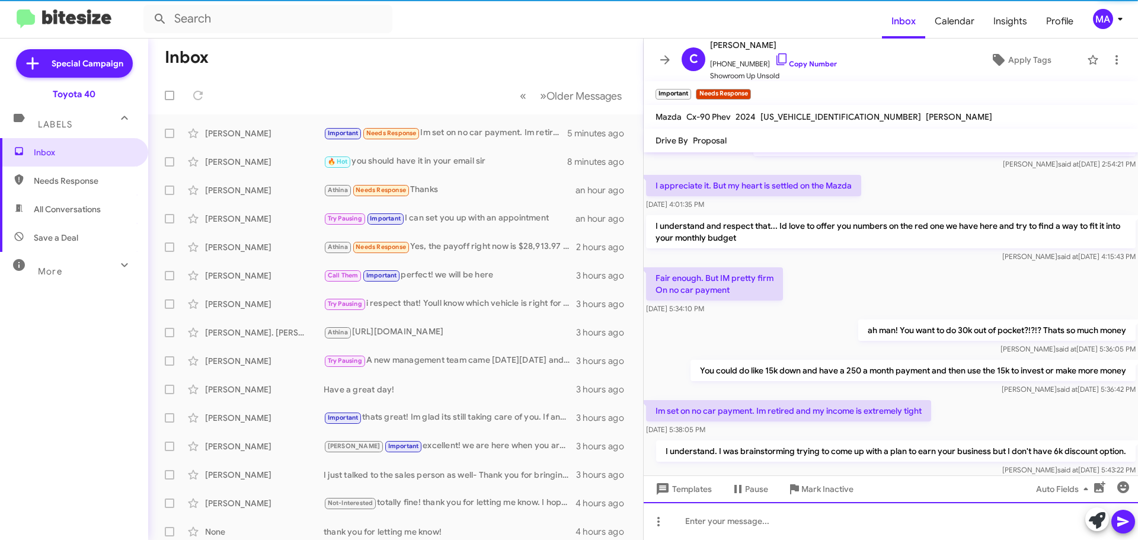
scroll to position [299, 0]
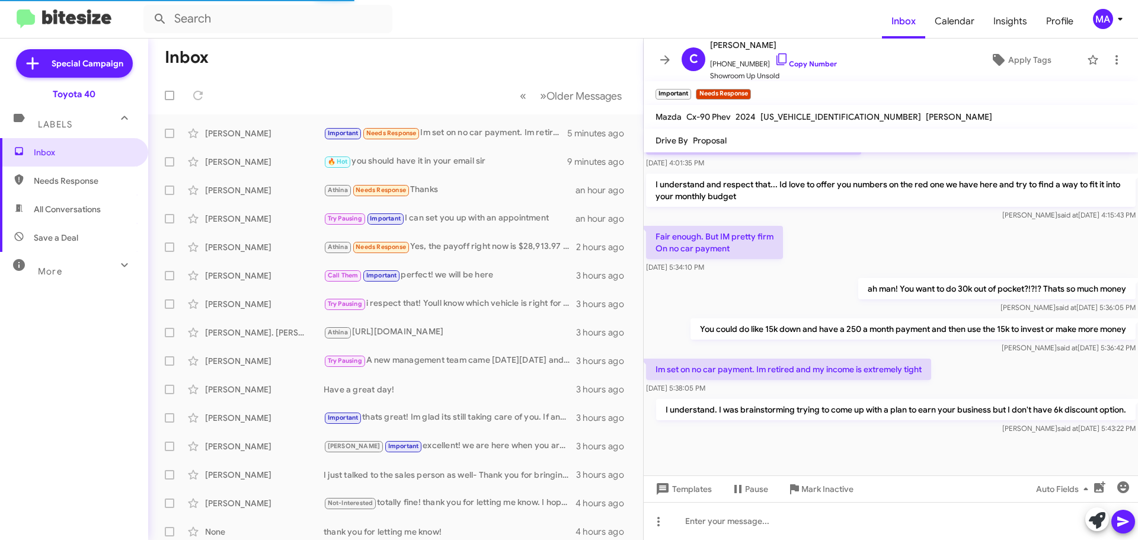
click at [84, 207] on span "All Conversations" at bounding box center [67, 209] width 67 height 12
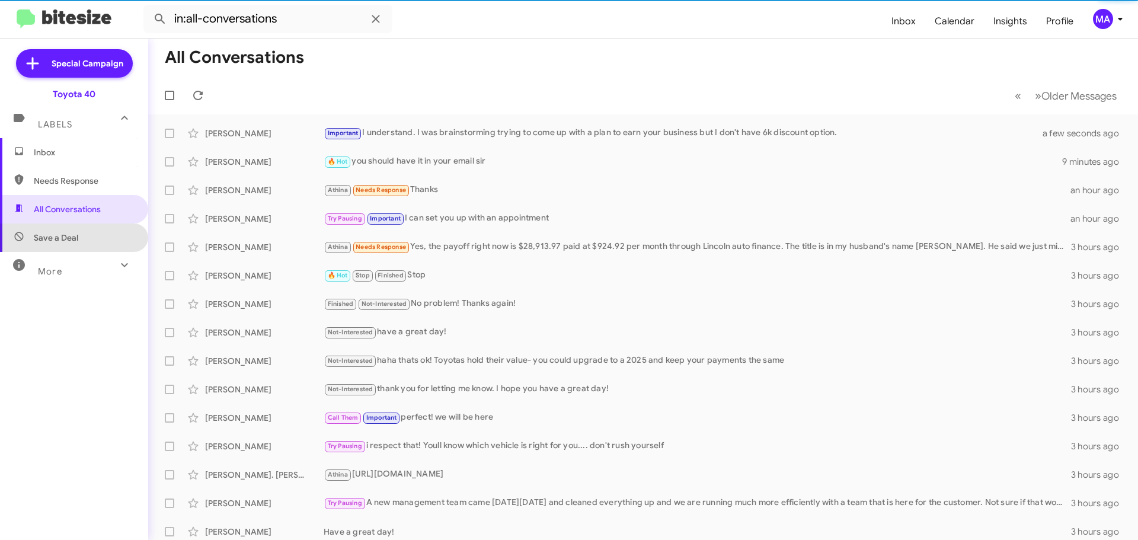
click at [79, 238] on span "Save a Deal" at bounding box center [74, 237] width 148 height 28
type input "in:not-interested"
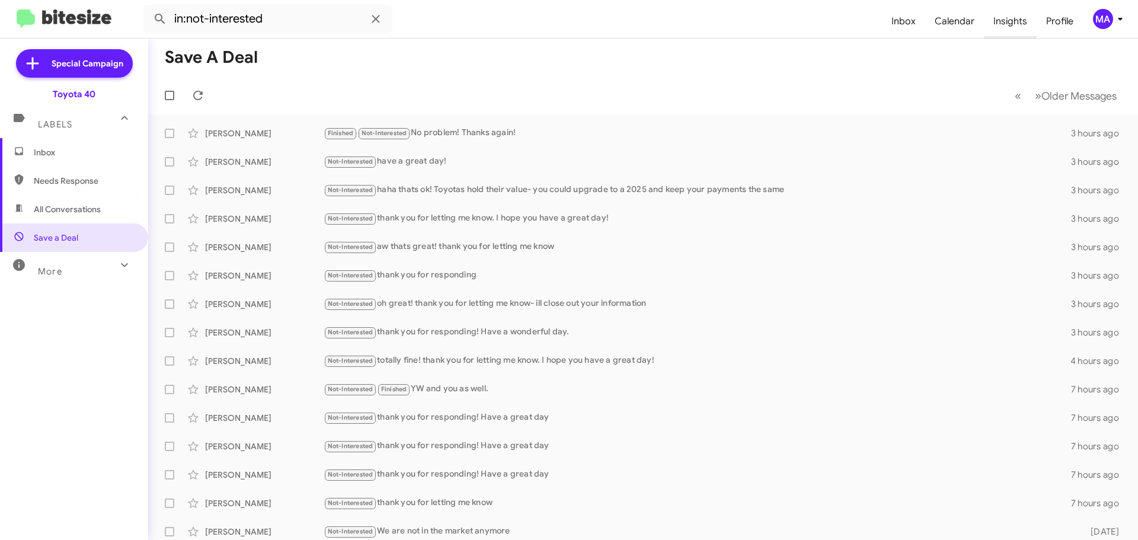
click at [999, 23] on span "Insights" at bounding box center [1009, 21] width 53 height 34
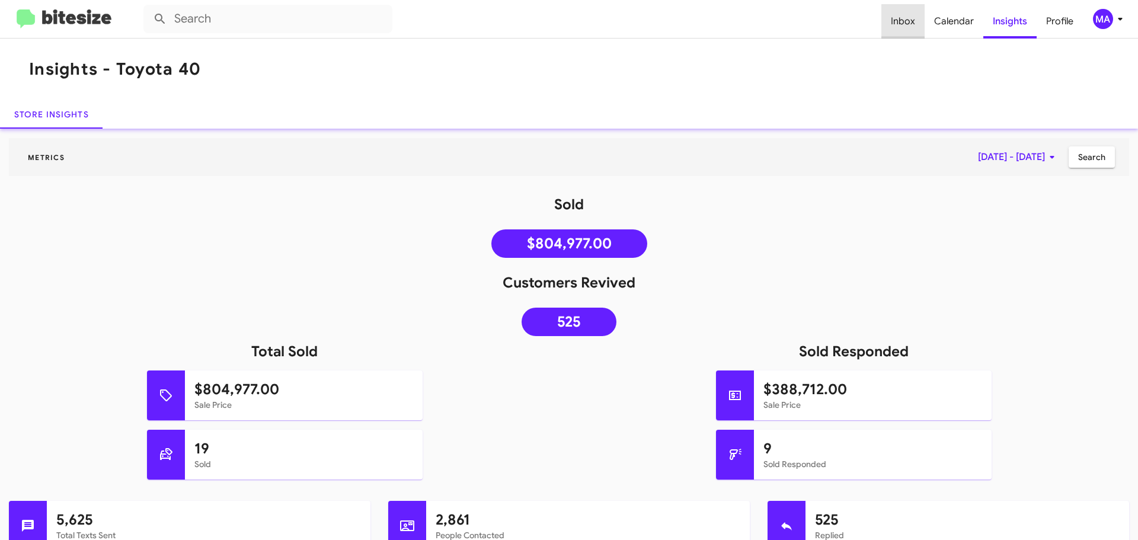
click at [906, 21] on span "Inbox" at bounding box center [902, 21] width 43 height 34
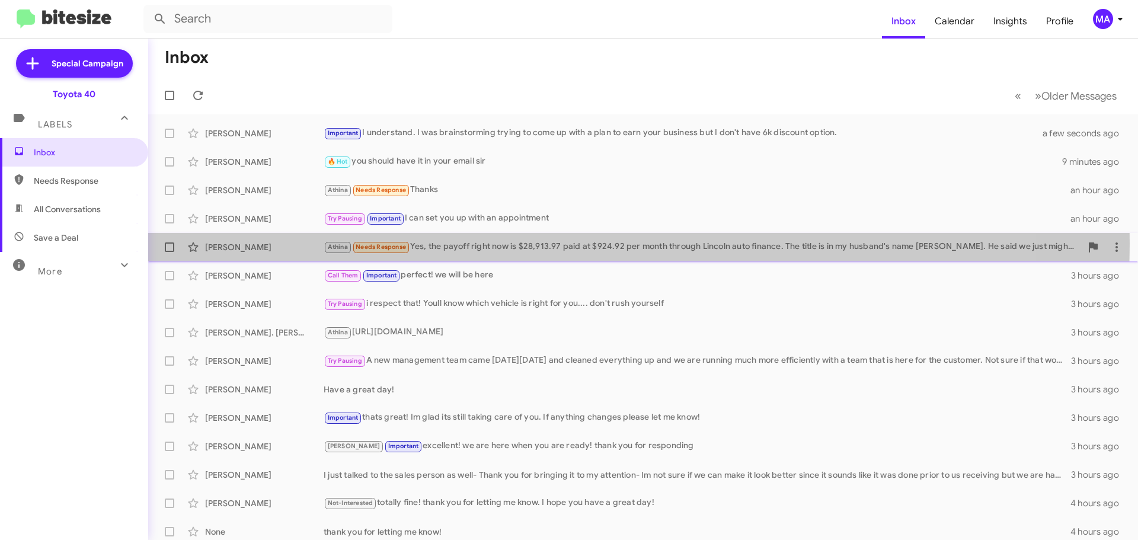
click at [555, 243] on div "Athina Needs Response Yes, the payoff right now is $28,913.97 paid at $924.92 p…" at bounding box center [701, 247] width 757 height 14
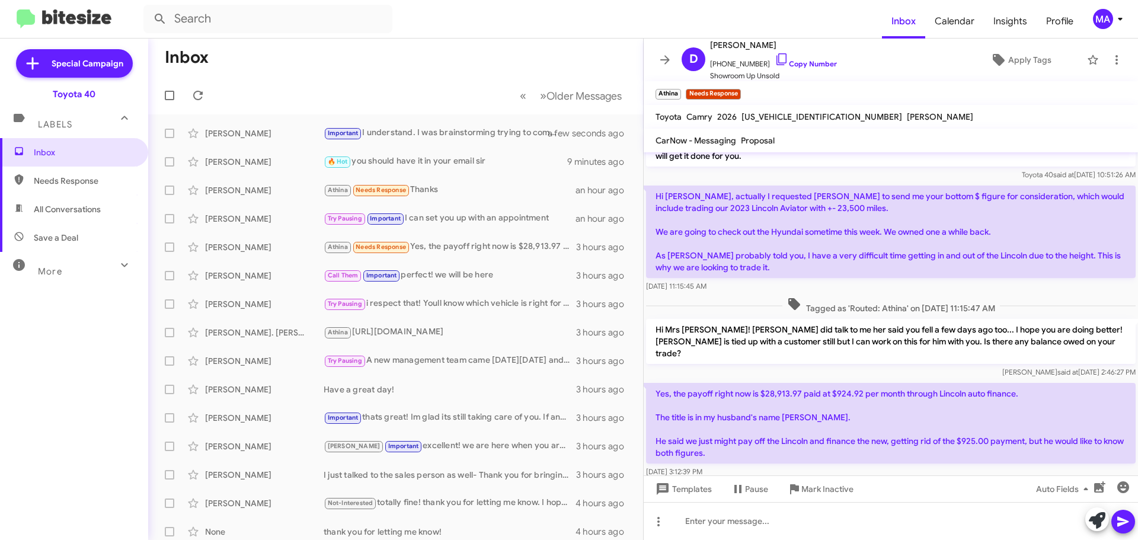
scroll to position [41, 0]
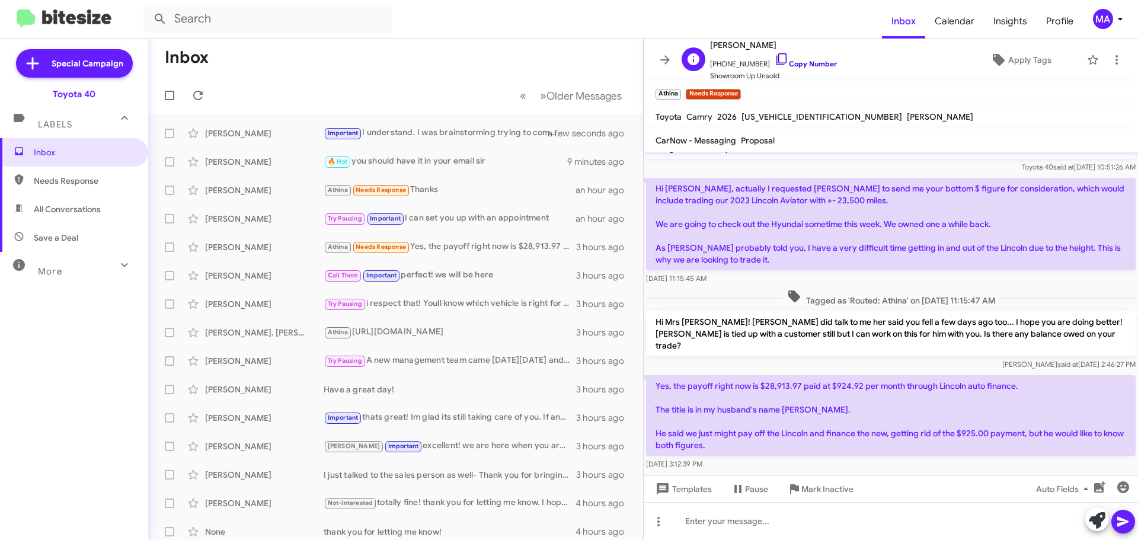
click at [774, 59] on icon at bounding box center [781, 59] width 14 height 14
drag, startPoint x: 742, startPoint y: 455, endPoint x: 651, endPoint y: 372, distance: 123.3
click at [651, 375] on div "Yes, the payoff right now is $28,913.97 paid at $924.92 per month through Linco…" at bounding box center [890, 422] width 489 height 95
copy div "Yes, the payoff right now is $28,913.97 paid at $924.92 per month through Linco…"
click at [805, 472] on div at bounding box center [890, 479] width 494 height 15
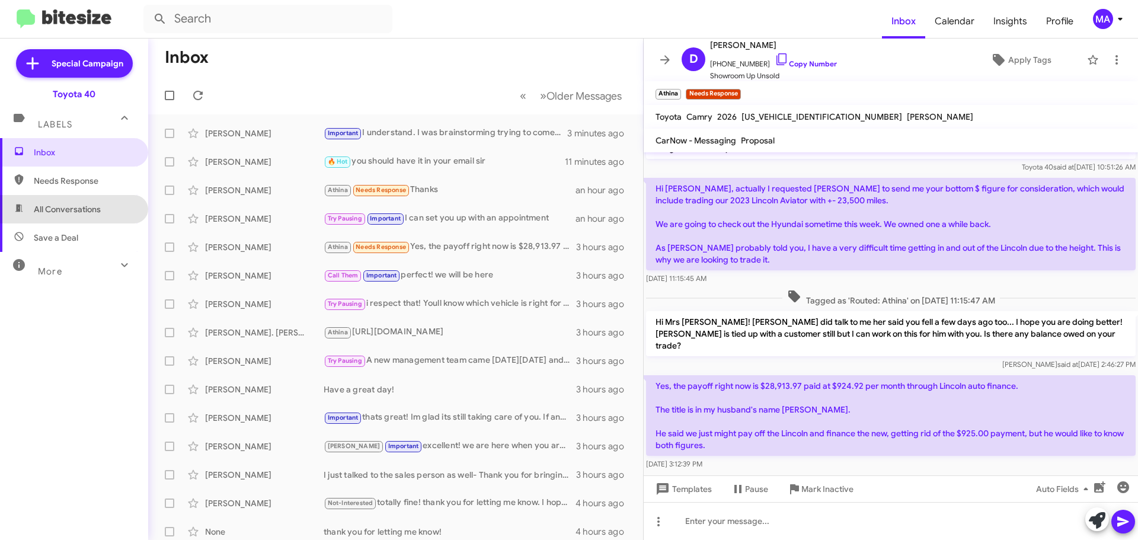
click at [86, 205] on span "All Conversations" at bounding box center [67, 209] width 67 height 12
type input "in:all-conversations"
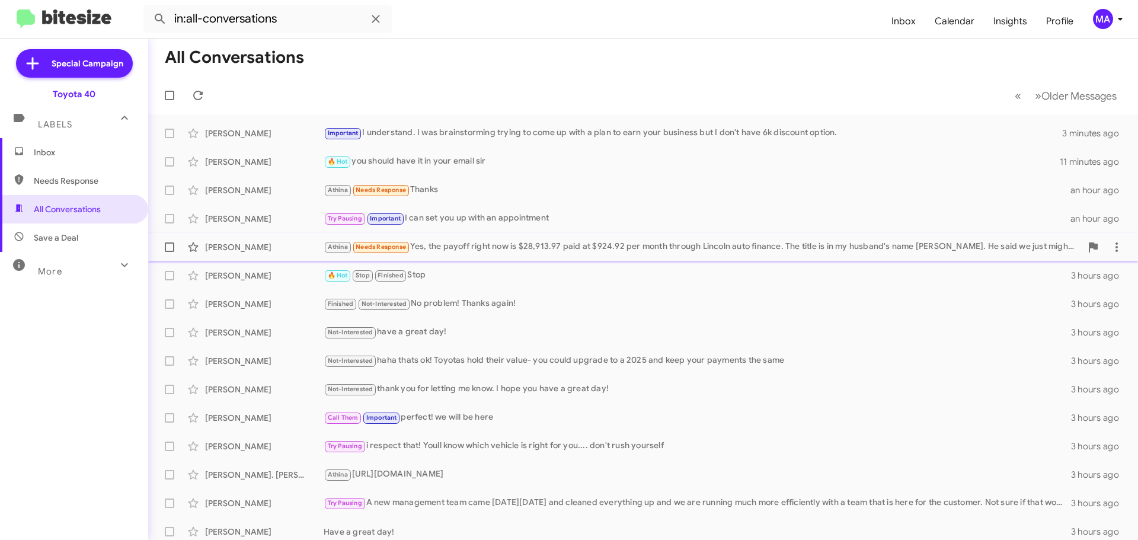
click at [489, 248] on div "Athina Needs Response Yes, the payoff right now is $28,913.97 paid at $924.92 p…" at bounding box center [701, 247] width 757 height 14
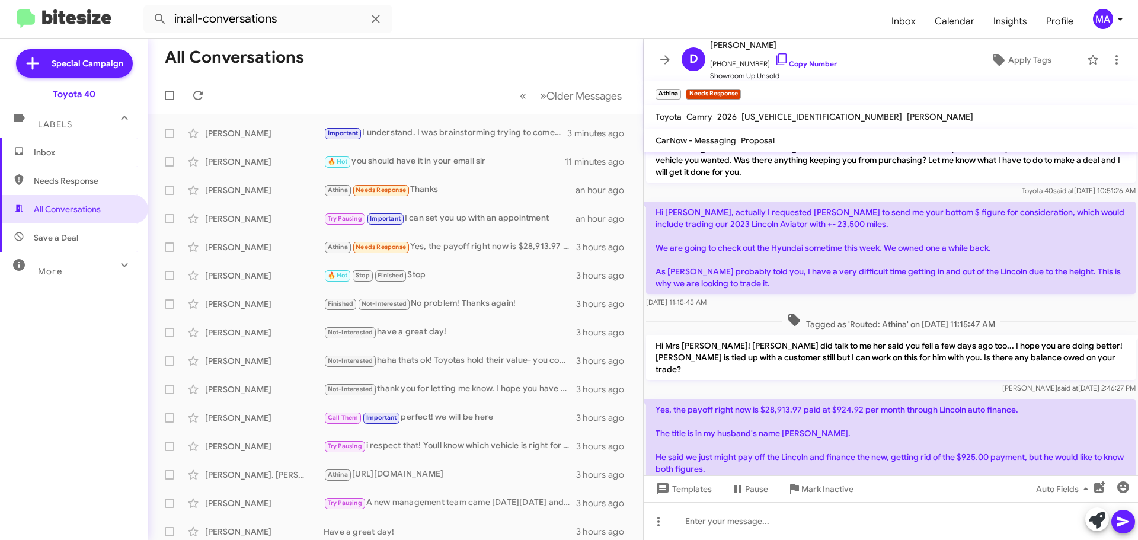
scroll to position [41, 0]
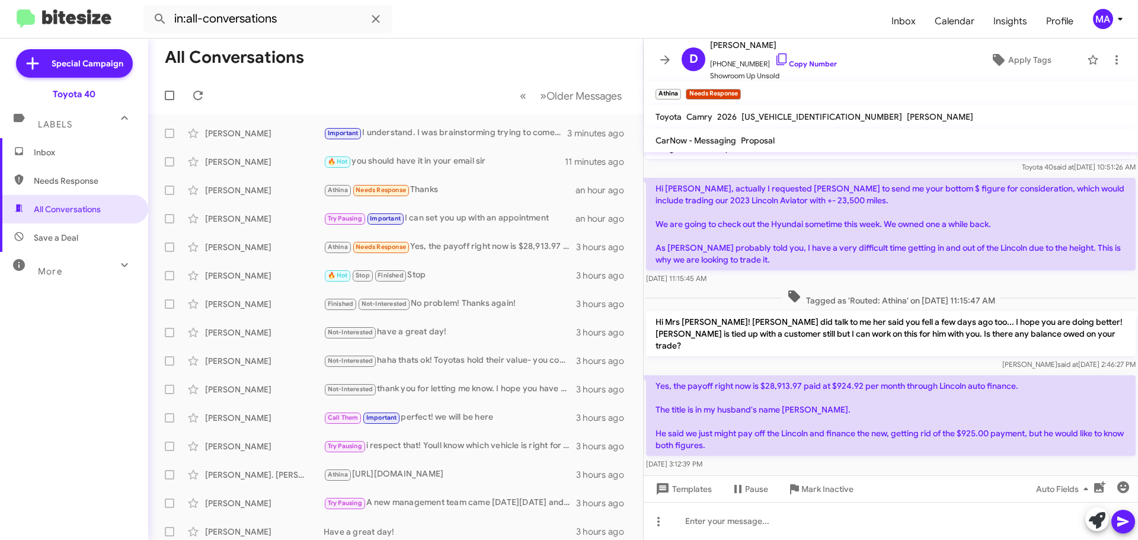
click at [49, 151] on span "Inbox" at bounding box center [84, 152] width 101 height 12
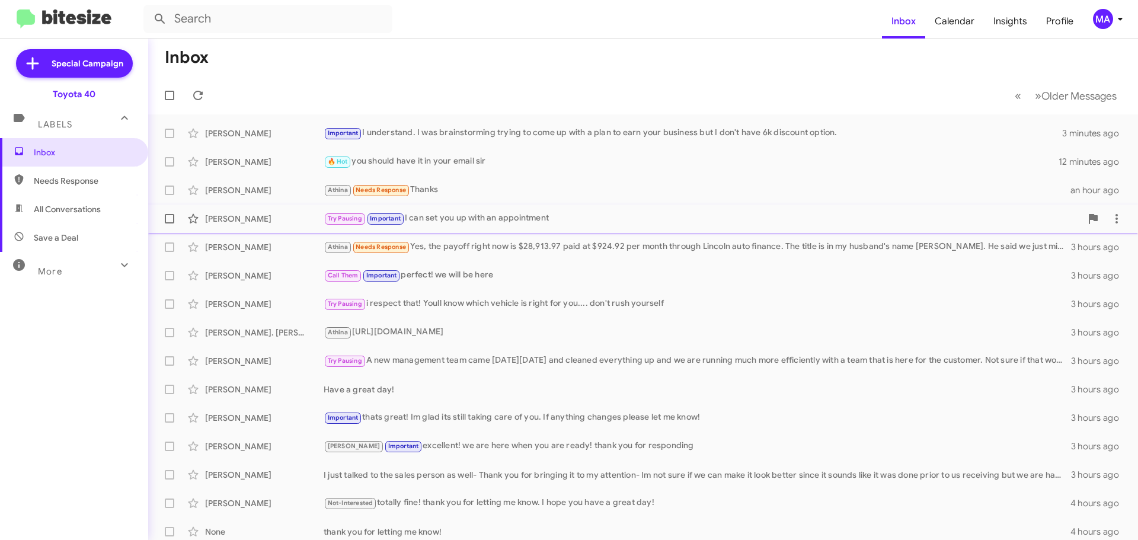
click at [503, 212] on div "Try Pausing Important I can set you up with an appointment" at bounding box center [701, 219] width 757 height 14
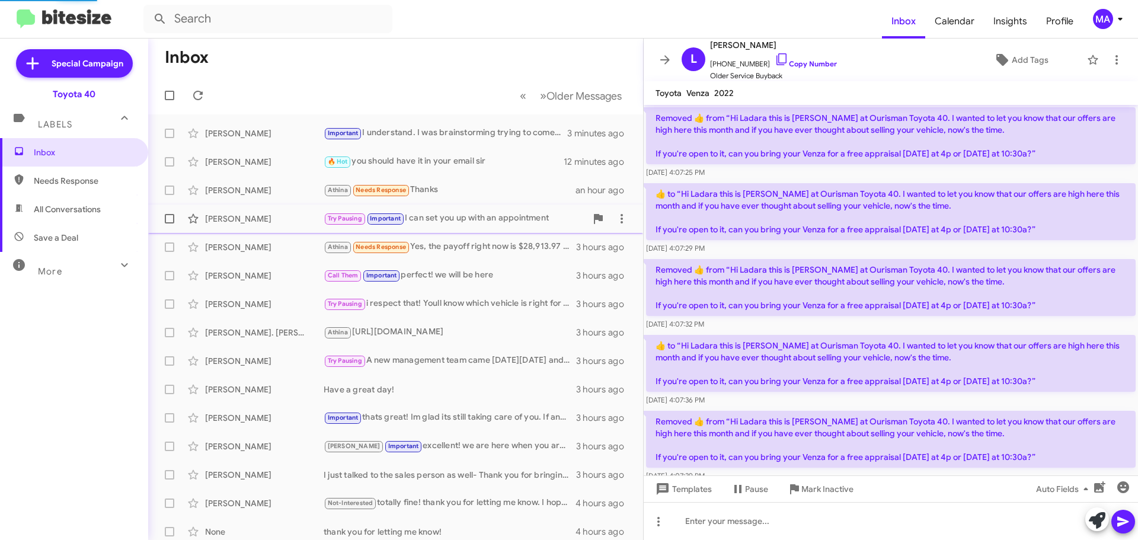
scroll to position [1229, 0]
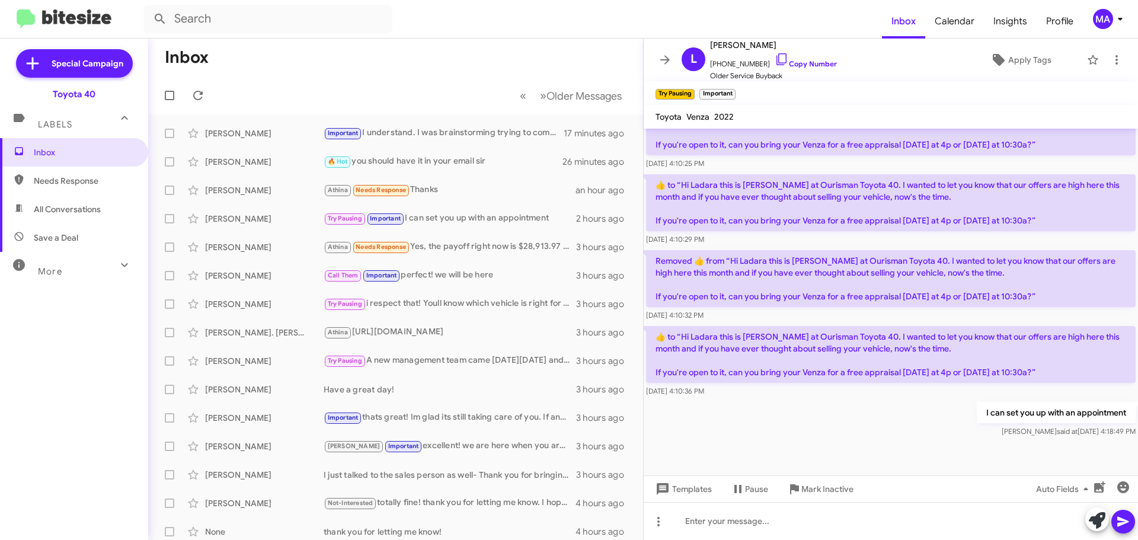
drag, startPoint x: 93, startPoint y: 165, endPoint x: 93, endPoint y: 177, distance: 11.3
click at [93, 165] on span "Inbox" at bounding box center [74, 152] width 148 height 28
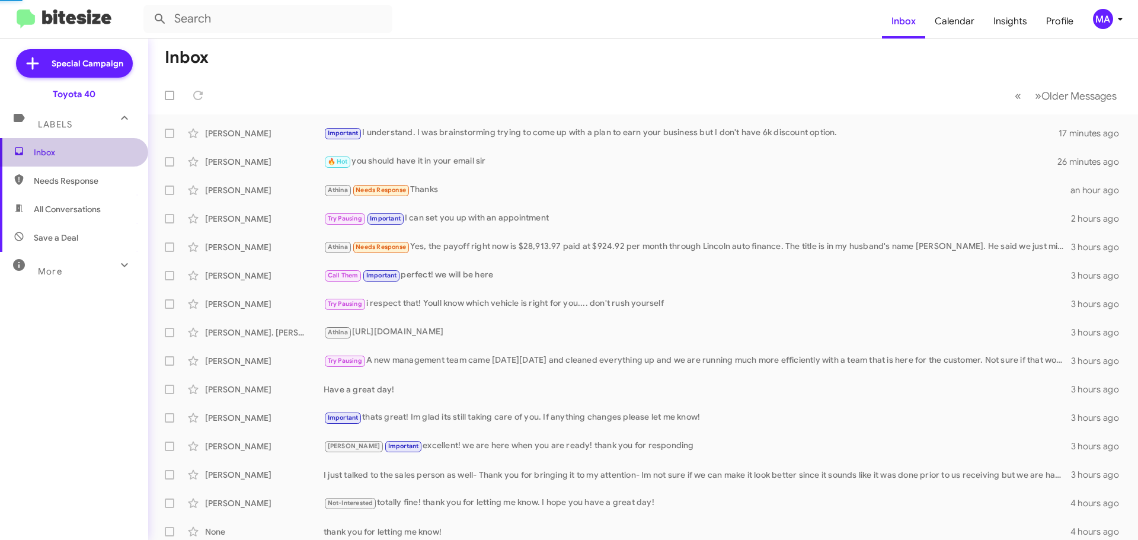
drag, startPoint x: 92, startPoint y: 183, endPoint x: 92, endPoint y: 193, distance: 9.5
click at [92, 185] on span "Needs Response" at bounding box center [84, 181] width 101 height 12
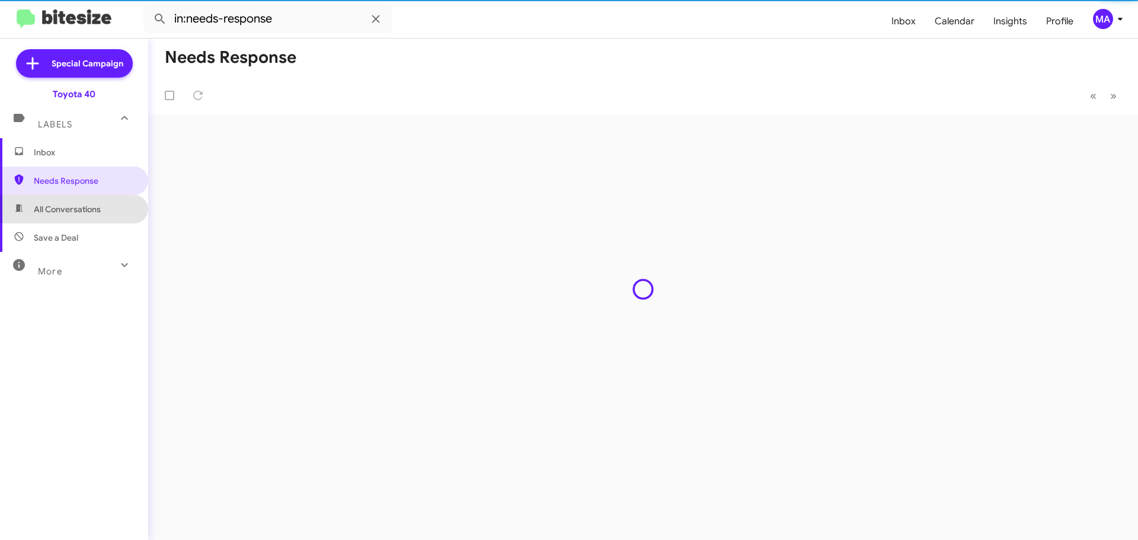
click at [92, 208] on span "All Conversations" at bounding box center [67, 209] width 67 height 12
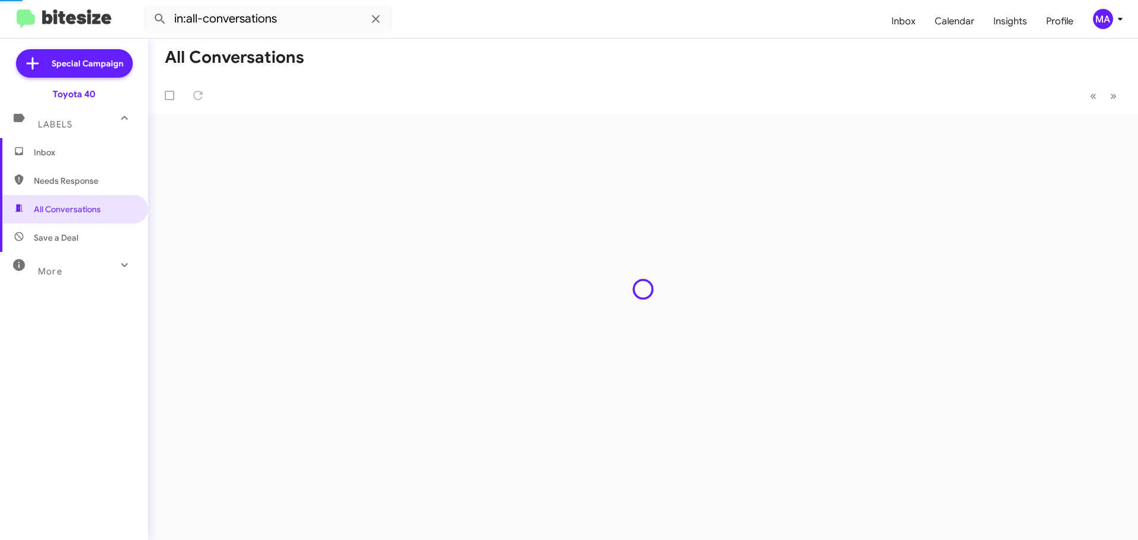
click at [89, 230] on span "Save a Deal" at bounding box center [74, 237] width 148 height 28
type input "in:not-interested"
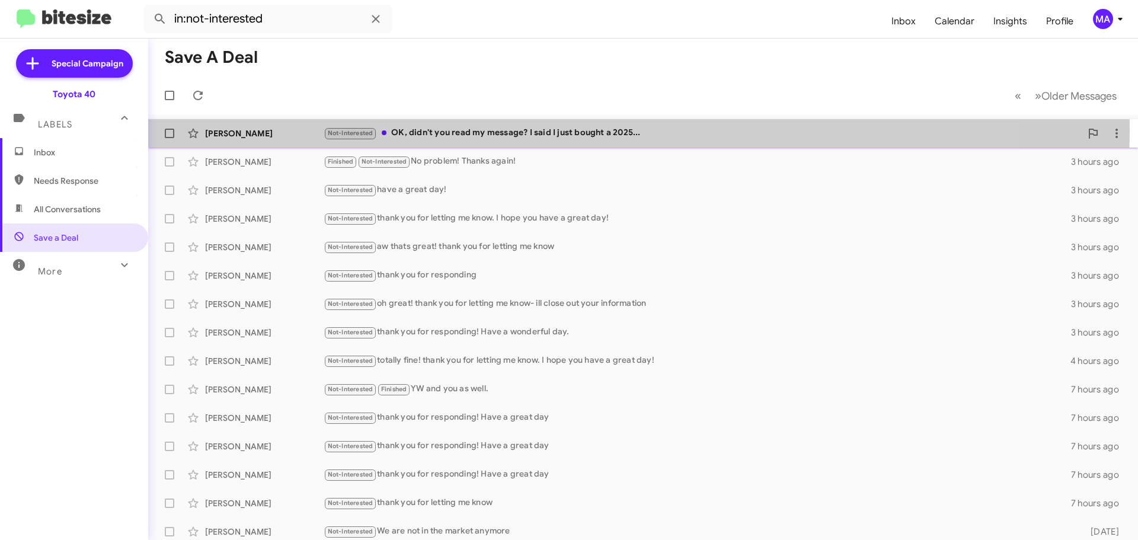
click at [547, 129] on div "Not-Interested OK, didn't you read my message? I said I just bought a 2025..." at bounding box center [701, 133] width 757 height 14
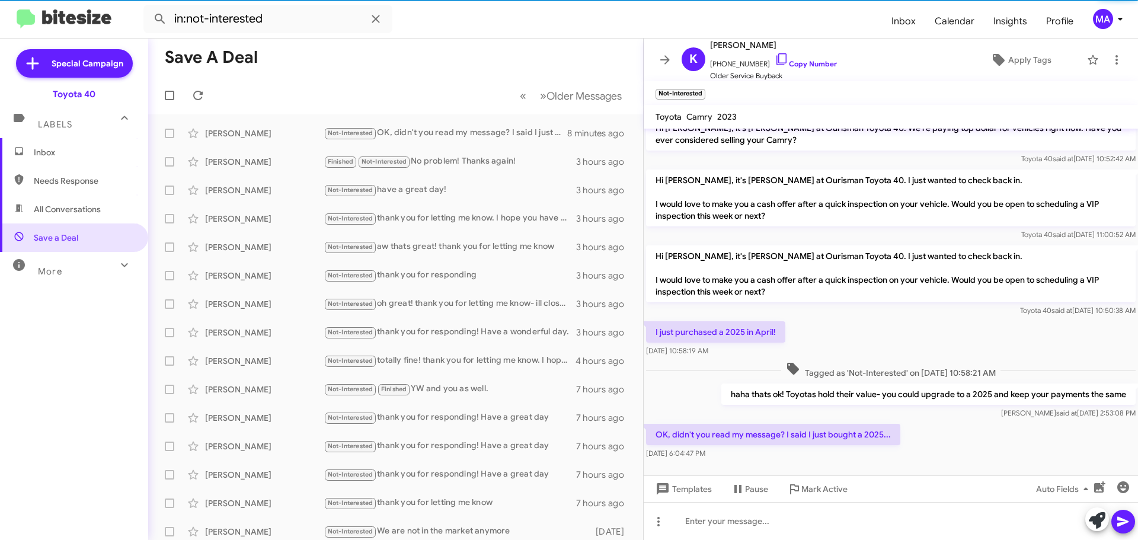
scroll to position [123, 0]
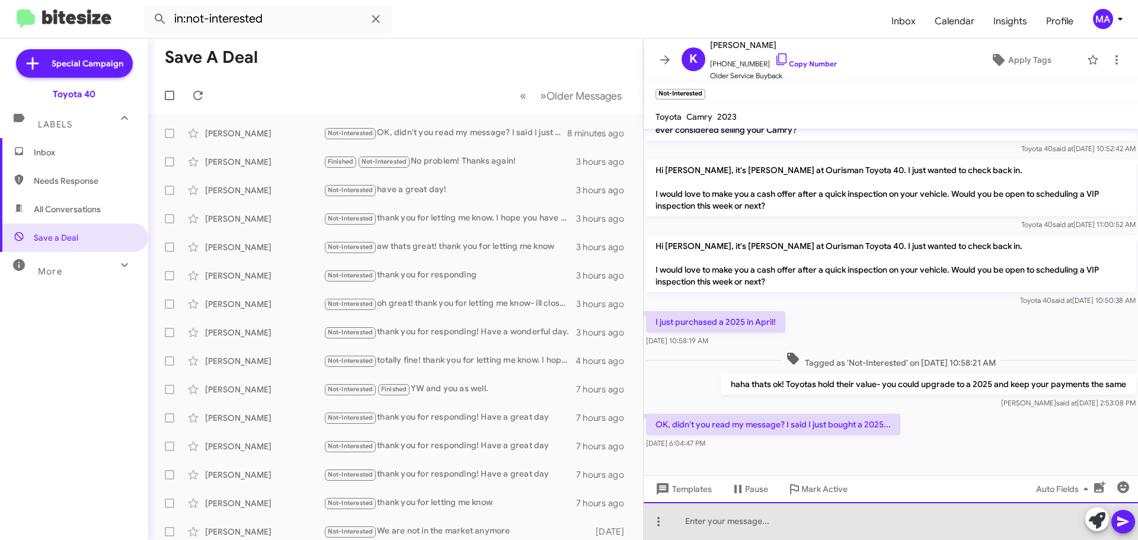
click at [796, 526] on div at bounding box center [890, 521] width 494 height 38
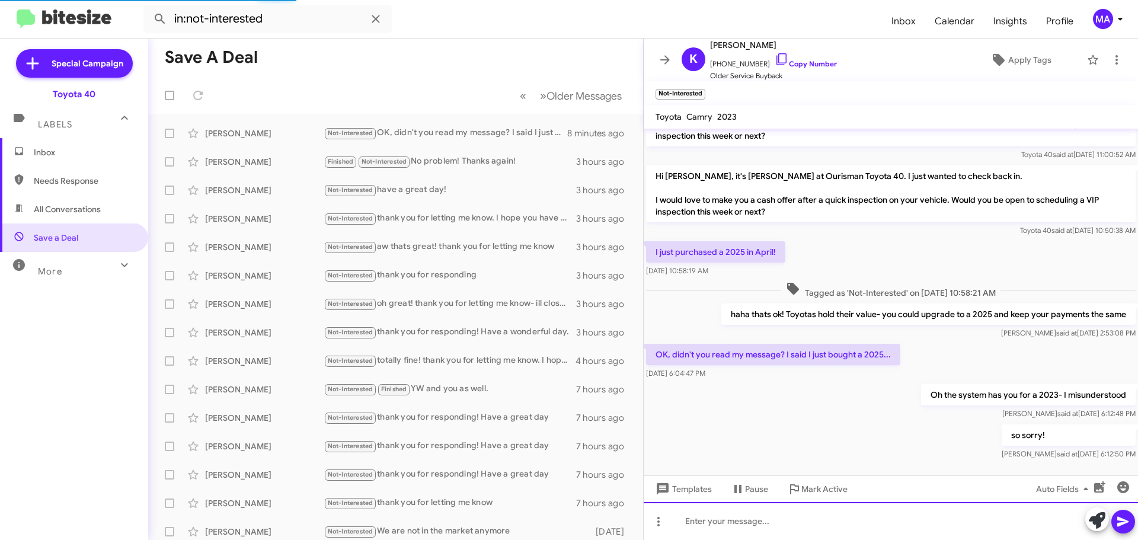
scroll to position [210, 0]
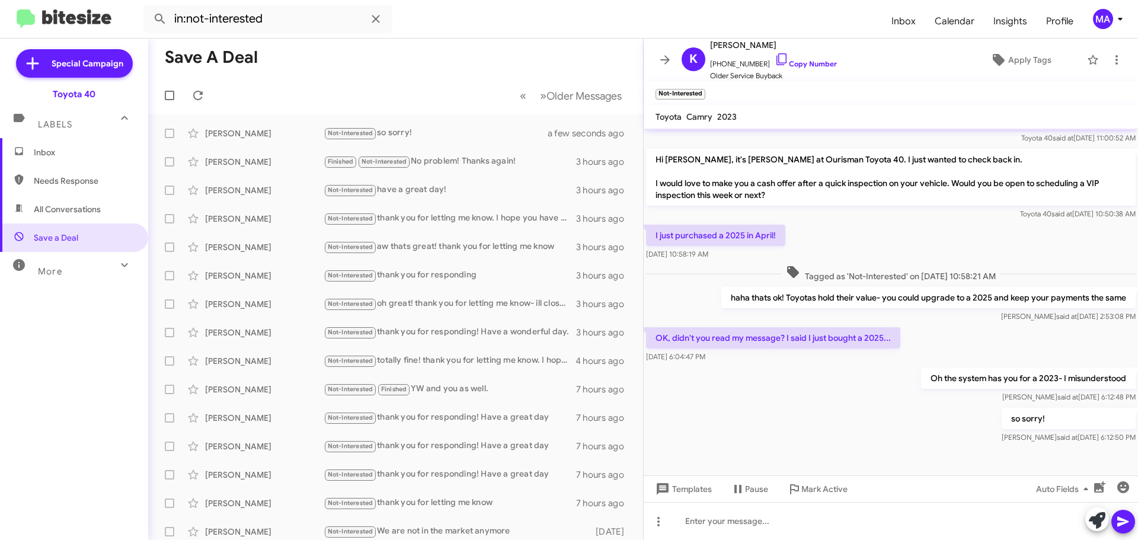
click at [34, 147] on span "Inbox" at bounding box center [84, 152] width 101 height 12
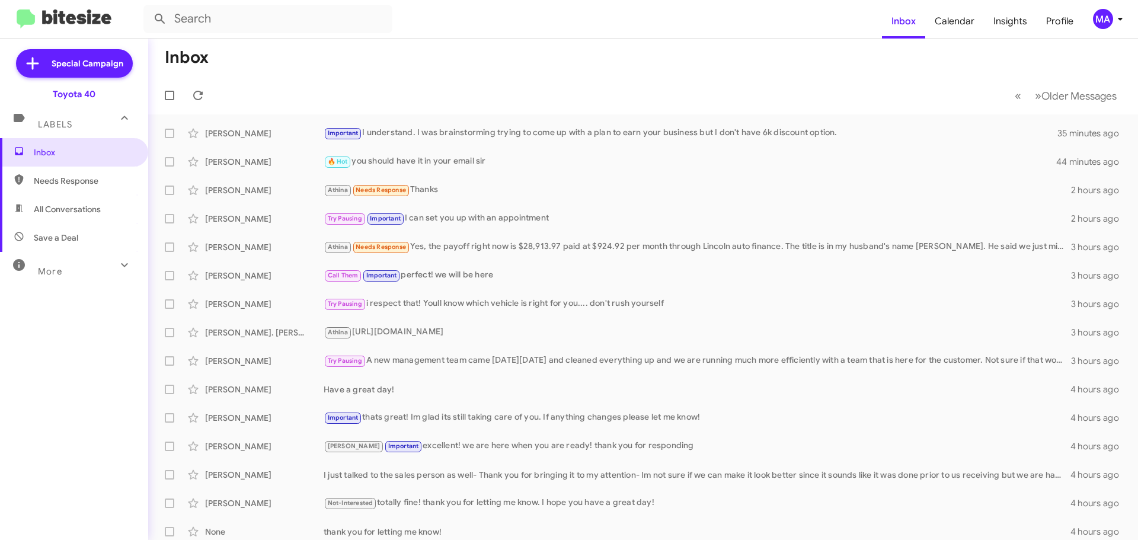
click at [83, 184] on span "Needs Response" at bounding box center [84, 181] width 101 height 12
type input "in:needs-response"
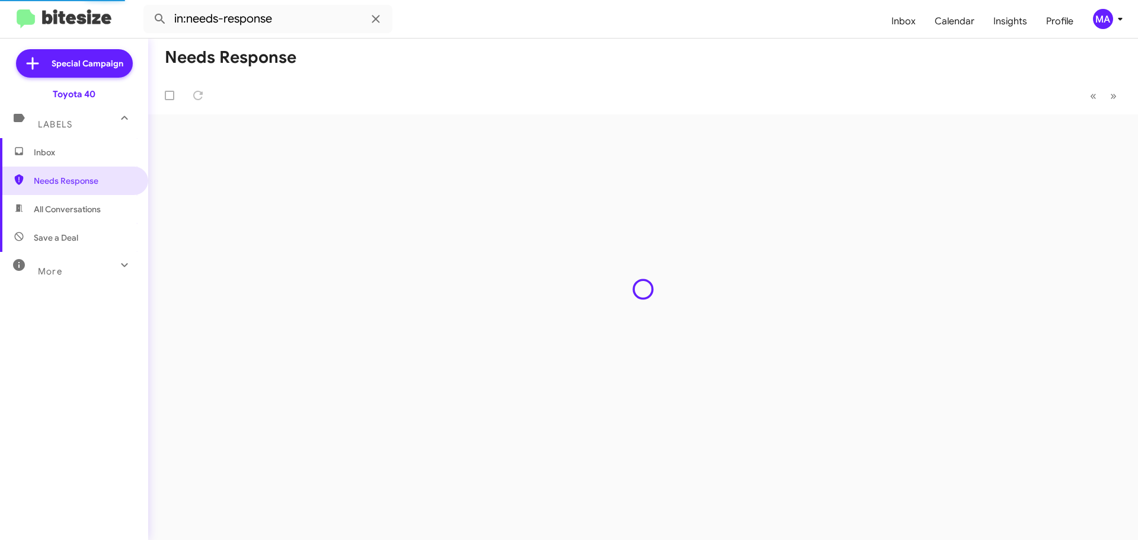
click at [75, 154] on span "Inbox" at bounding box center [84, 152] width 101 height 12
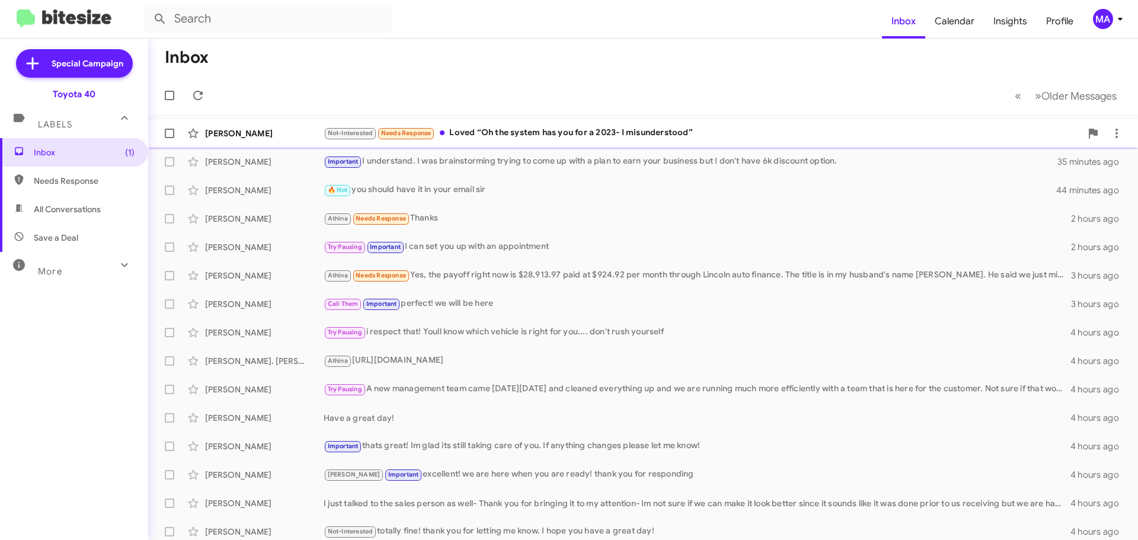
click at [597, 132] on div "Not-Interested Needs Response Loved “Oh the system has you for a 2023- I misund…" at bounding box center [701, 133] width 757 height 14
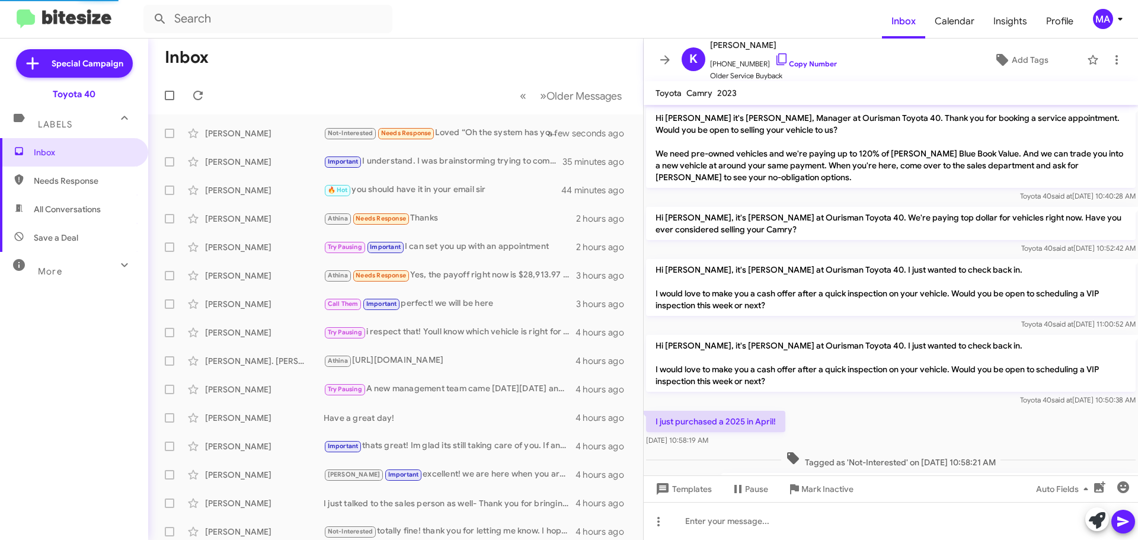
scroll to position [229, 0]
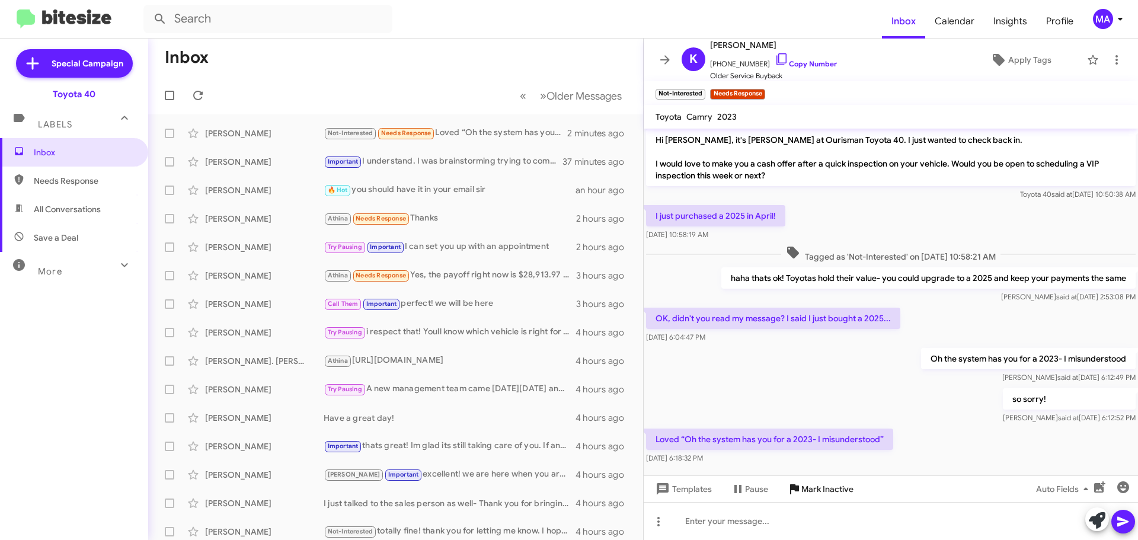
click at [822, 490] on span "Mark Inactive" at bounding box center [827, 488] width 52 height 21
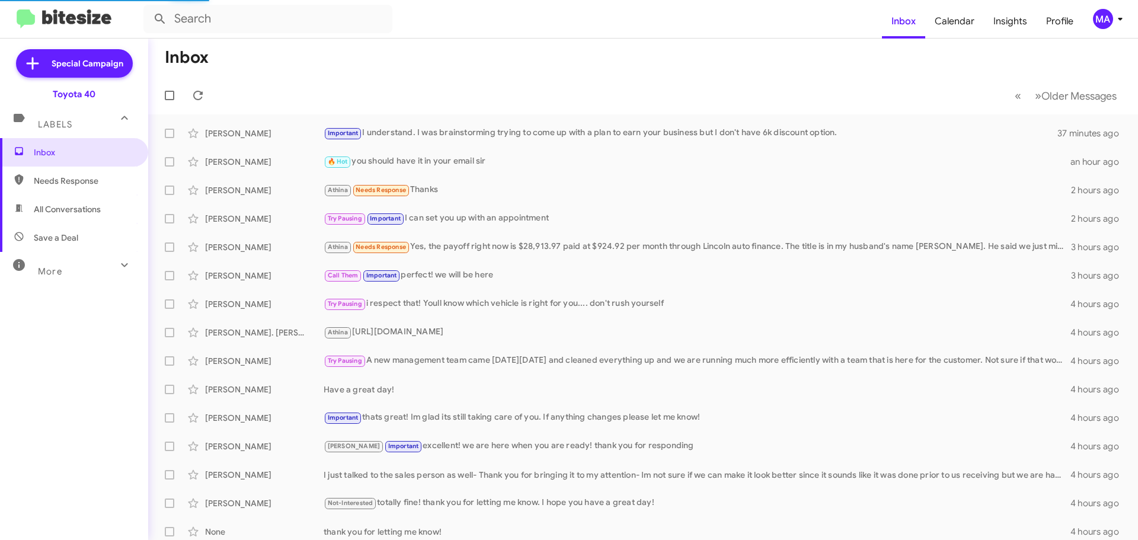
click at [72, 183] on span "Needs Response" at bounding box center [84, 181] width 101 height 12
type input "in:needs-response"
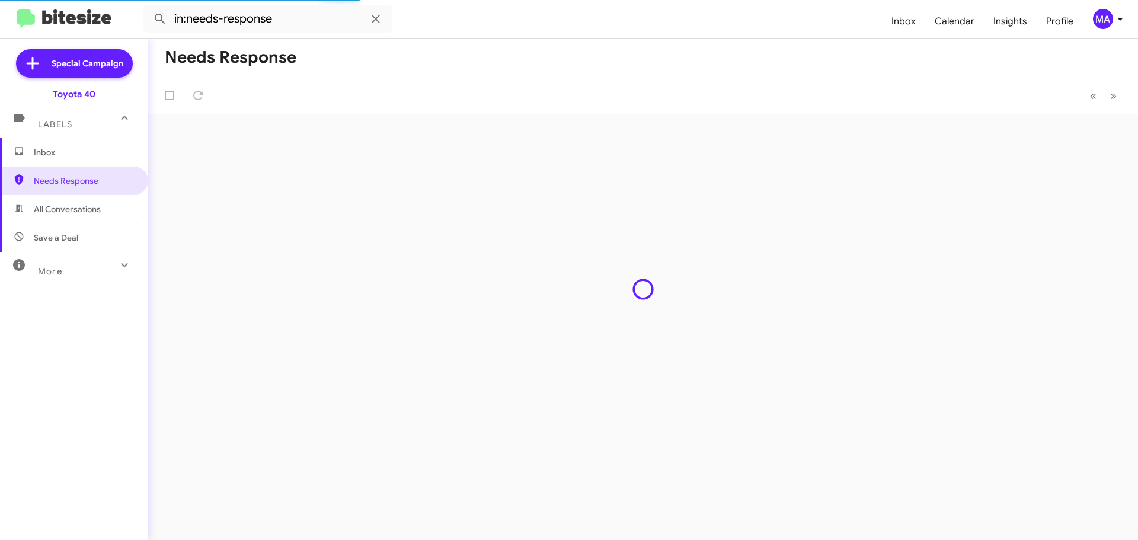
click at [65, 153] on span "Inbox" at bounding box center [84, 152] width 101 height 12
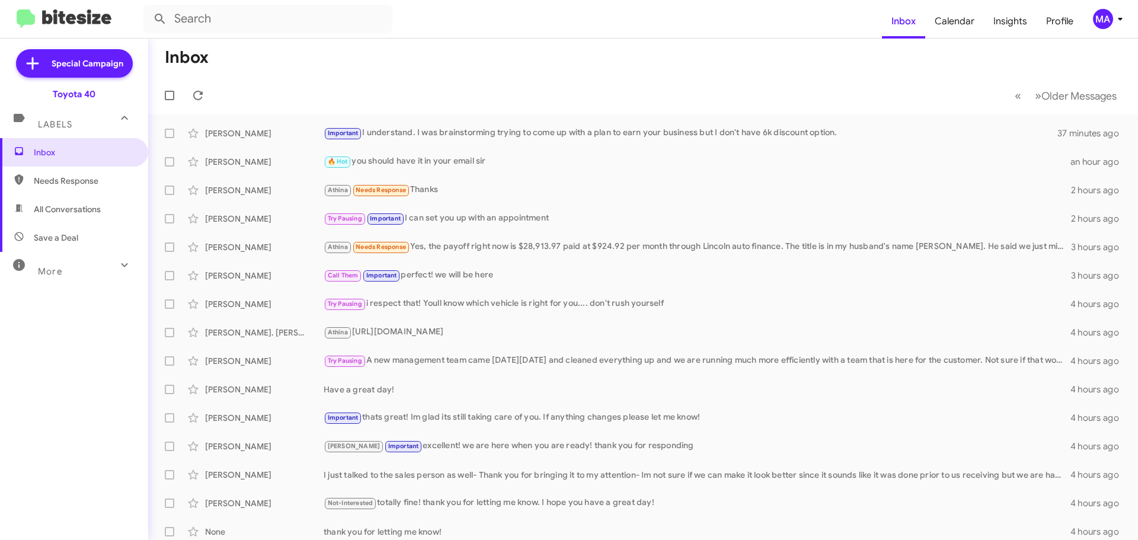
click at [72, 246] on span "Save a Deal" at bounding box center [74, 237] width 148 height 28
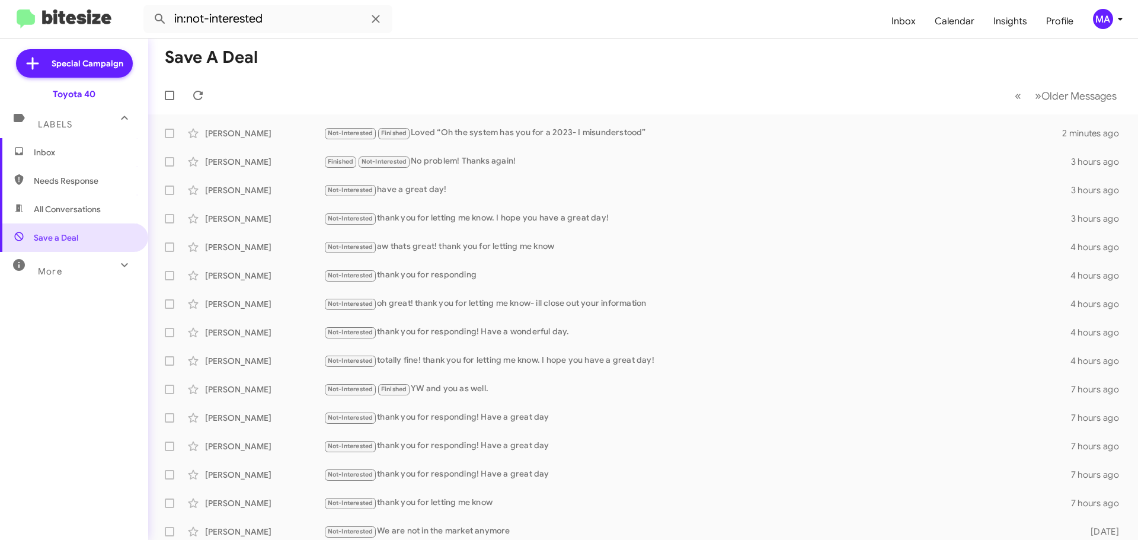
click at [49, 167] on span "Needs Response" at bounding box center [74, 180] width 148 height 28
type input "in:needs-response"
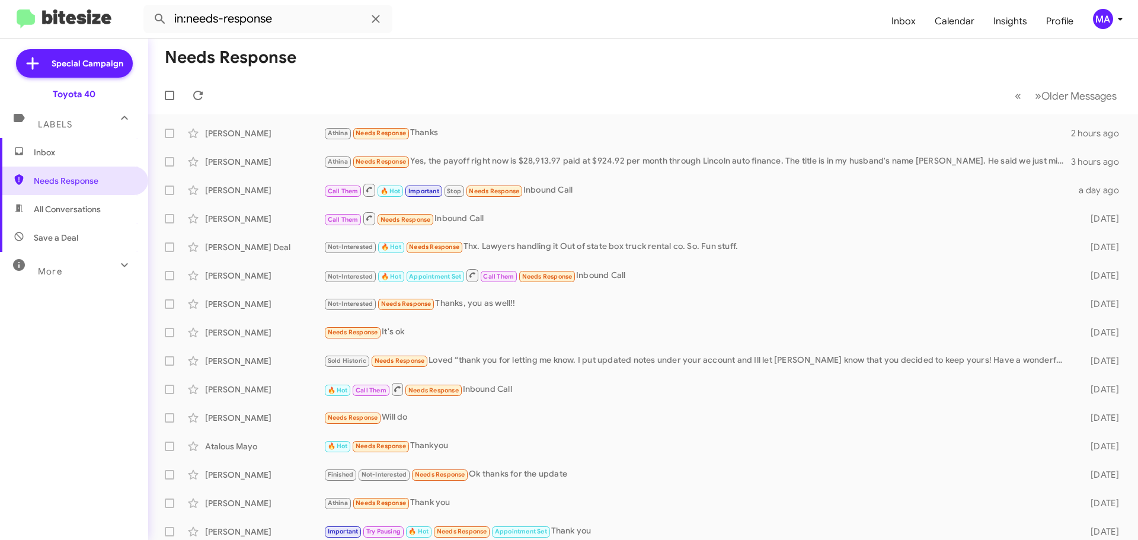
click at [53, 155] on span "Inbox" at bounding box center [84, 152] width 101 height 12
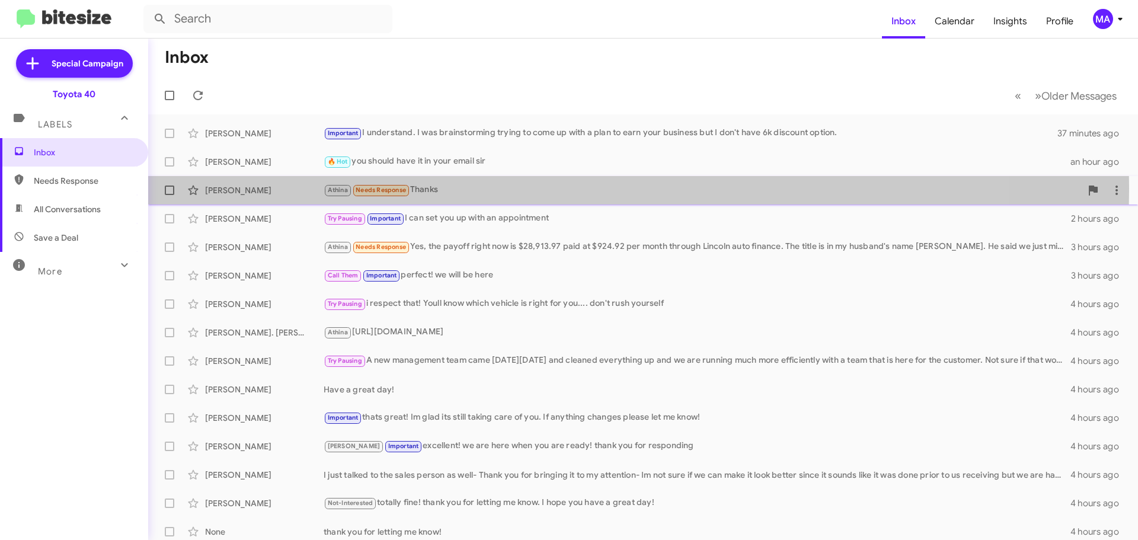
click at [466, 188] on div "Athina Needs Response Thanks" at bounding box center [701, 190] width 757 height 14
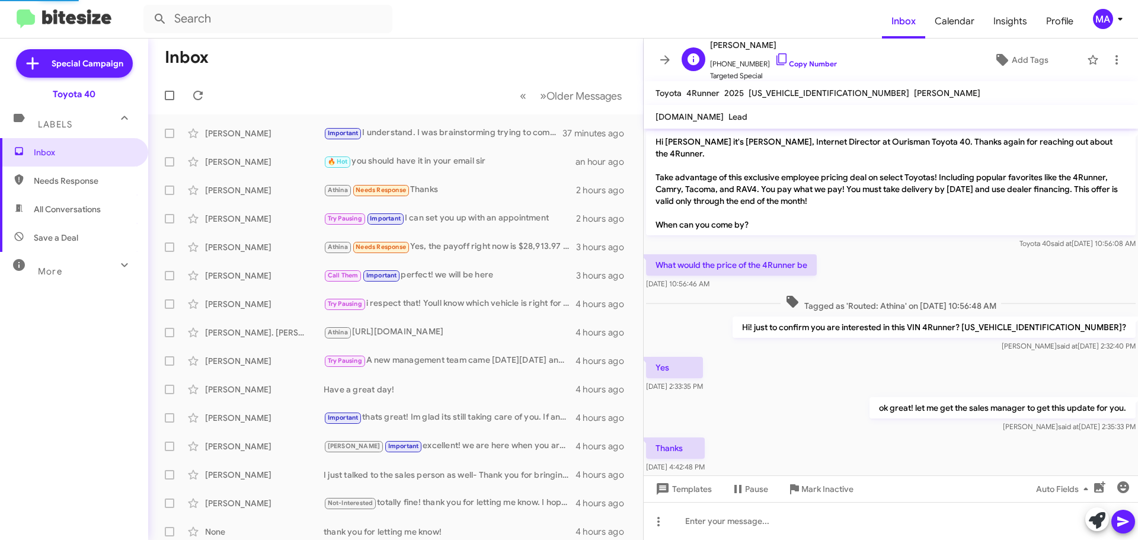
scroll to position [21, 0]
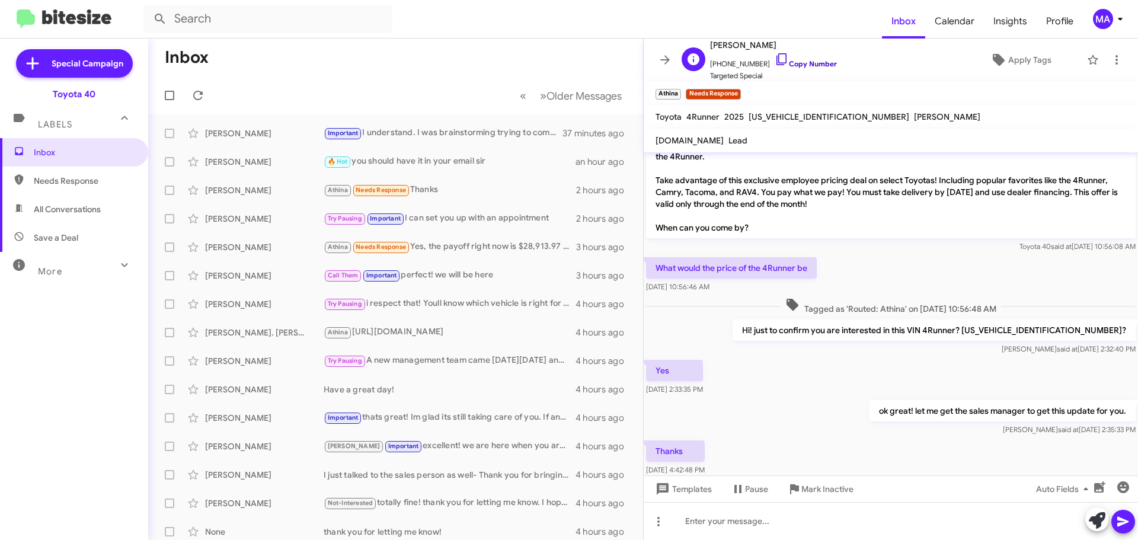
click at [774, 58] on icon at bounding box center [781, 59] width 14 height 14
click at [96, 189] on span "Needs Response" at bounding box center [74, 180] width 148 height 28
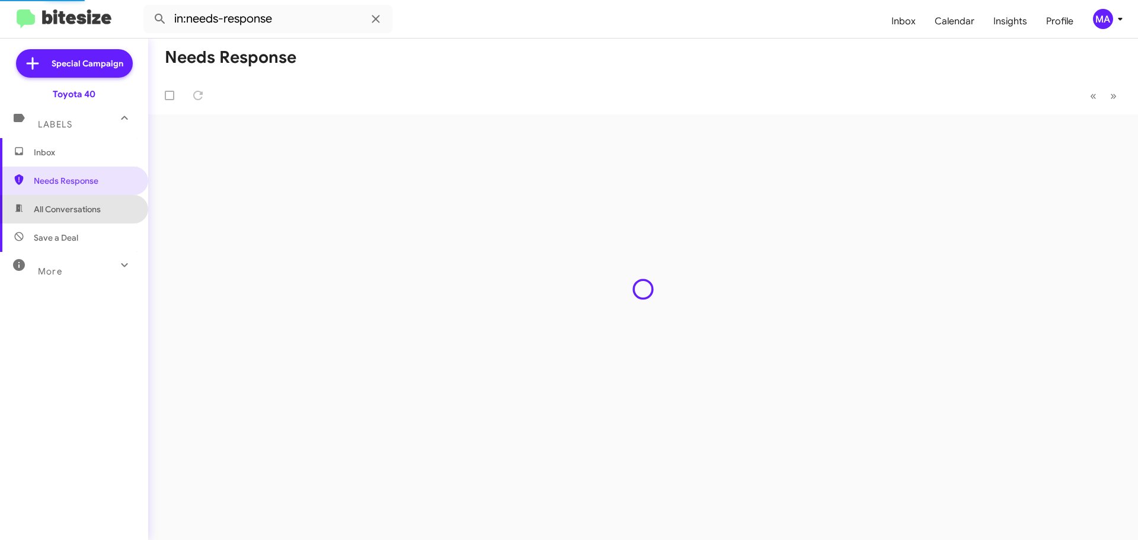
click at [94, 212] on span "All Conversations" at bounding box center [67, 209] width 67 height 12
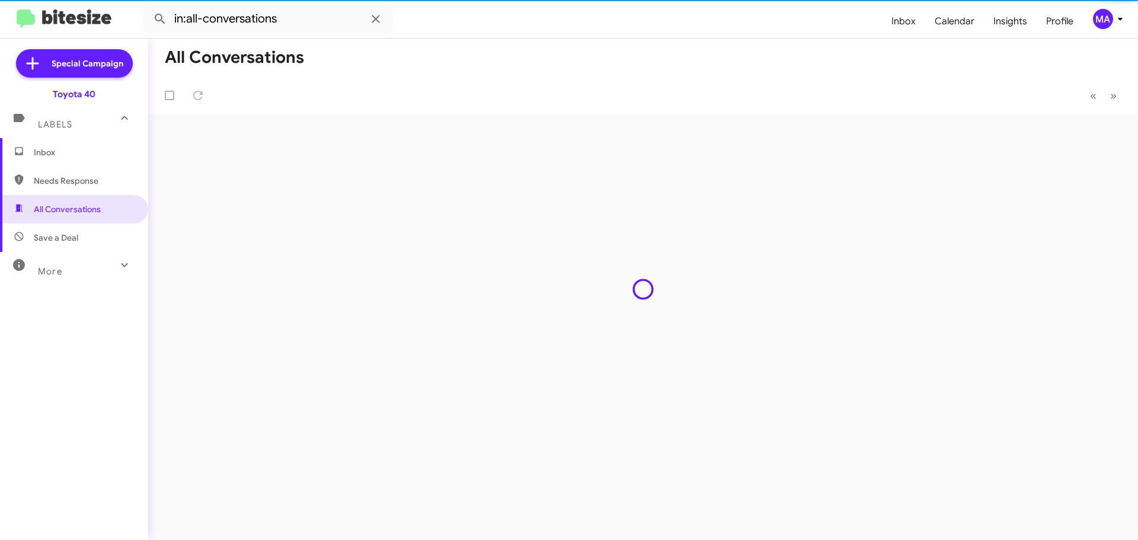
click at [91, 242] on span "Save a Deal" at bounding box center [74, 237] width 148 height 28
type input "in:not-interested"
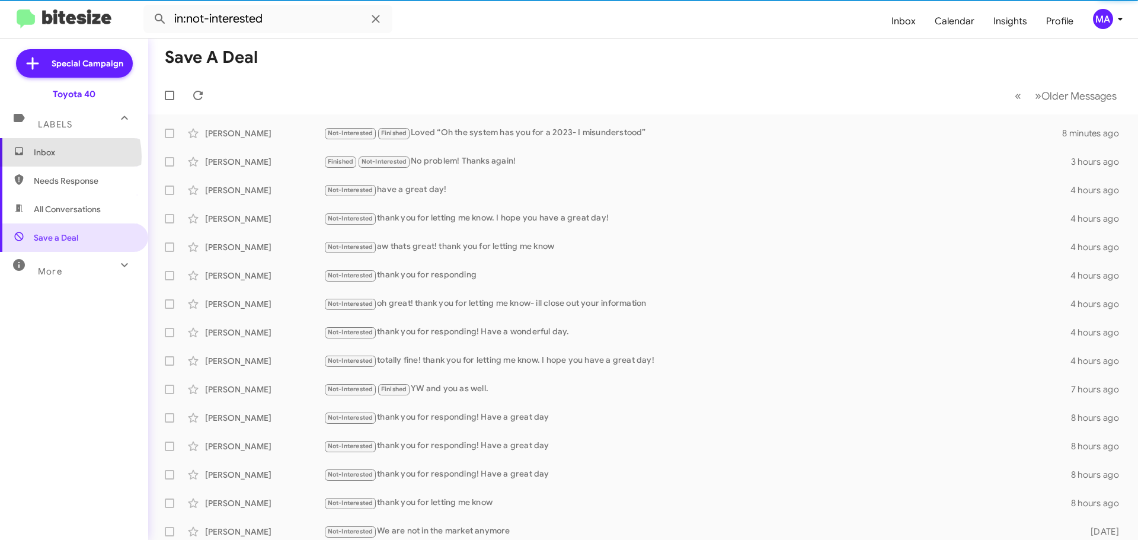
click at [61, 156] on span "Inbox" at bounding box center [84, 152] width 101 height 12
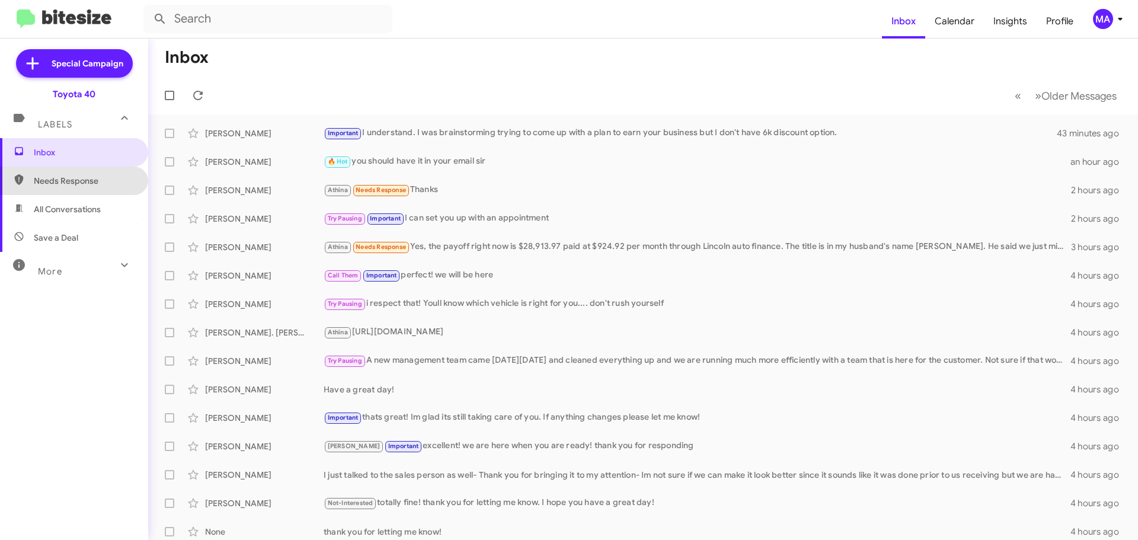
click at [75, 177] on span "Needs Response" at bounding box center [84, 181] width 101 height 12
type input "in:needs-response"
